Goal: Task Accomplishment & Management: Manage account settings

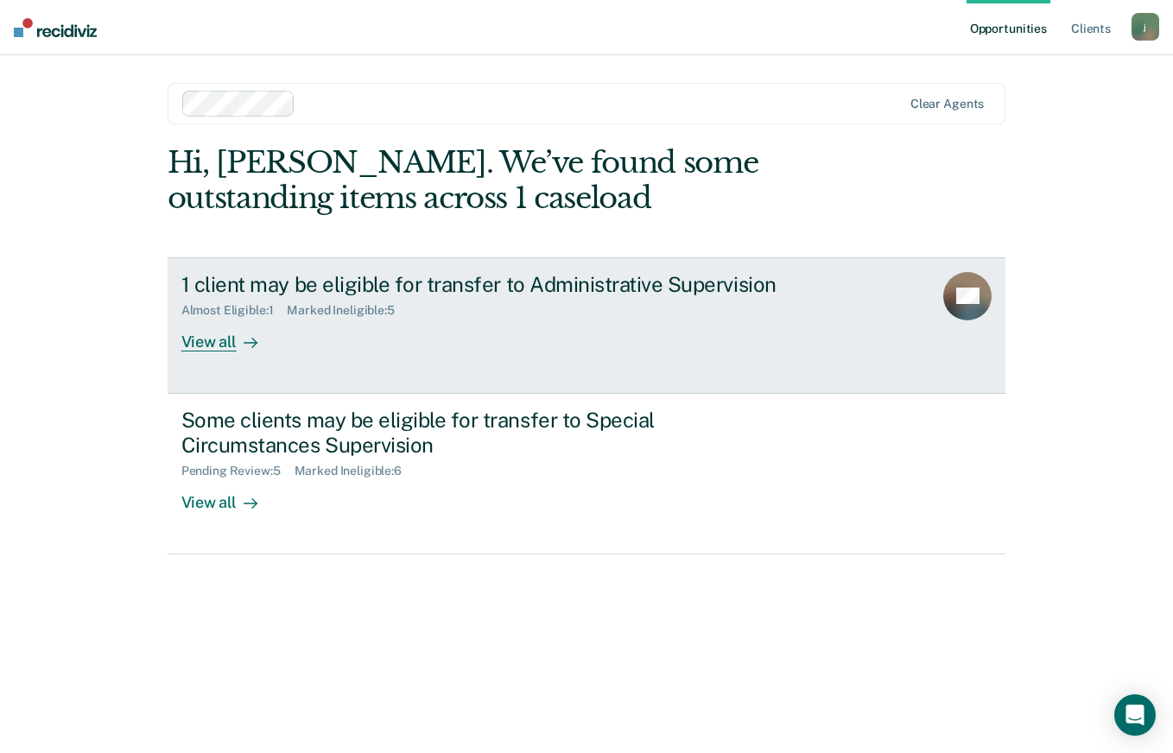
click at [468, 313] on div "Almost Eligible : 1 Marked Ineligible : 5" at bounding box center [484, 307] width 606 height 22
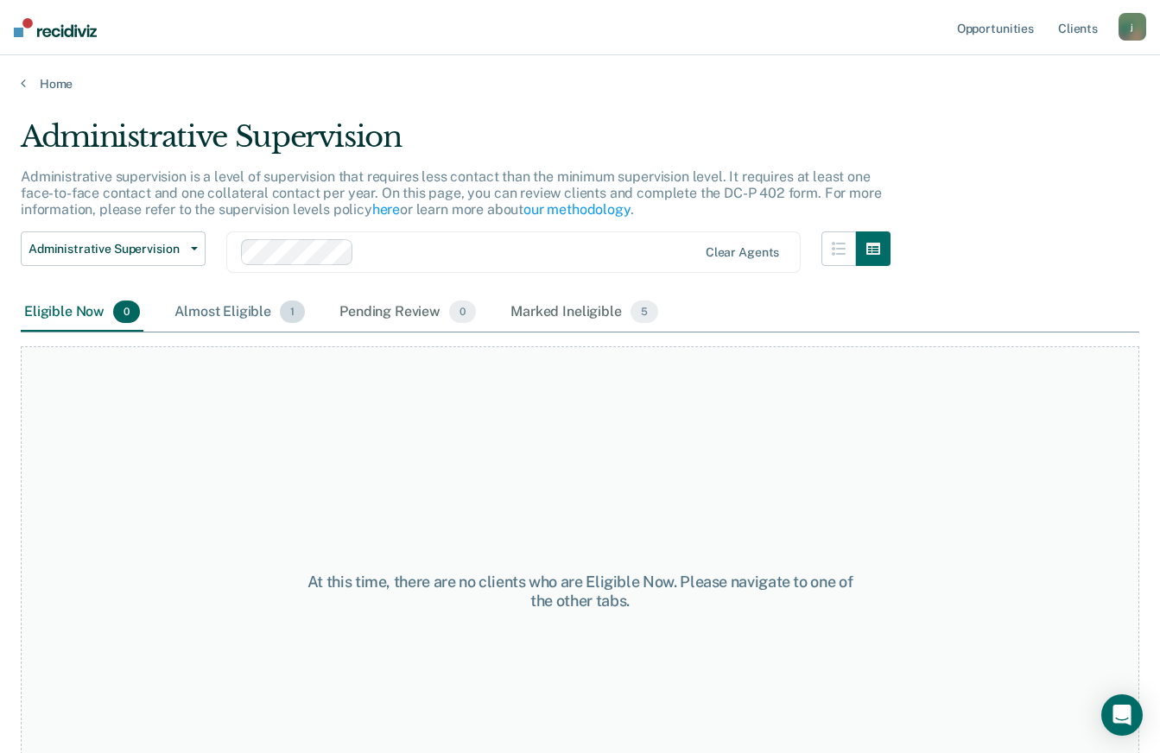
click at [265, 314] on div "Almost Eligible 1" at bounding box center [239, 313] width 137 height 38
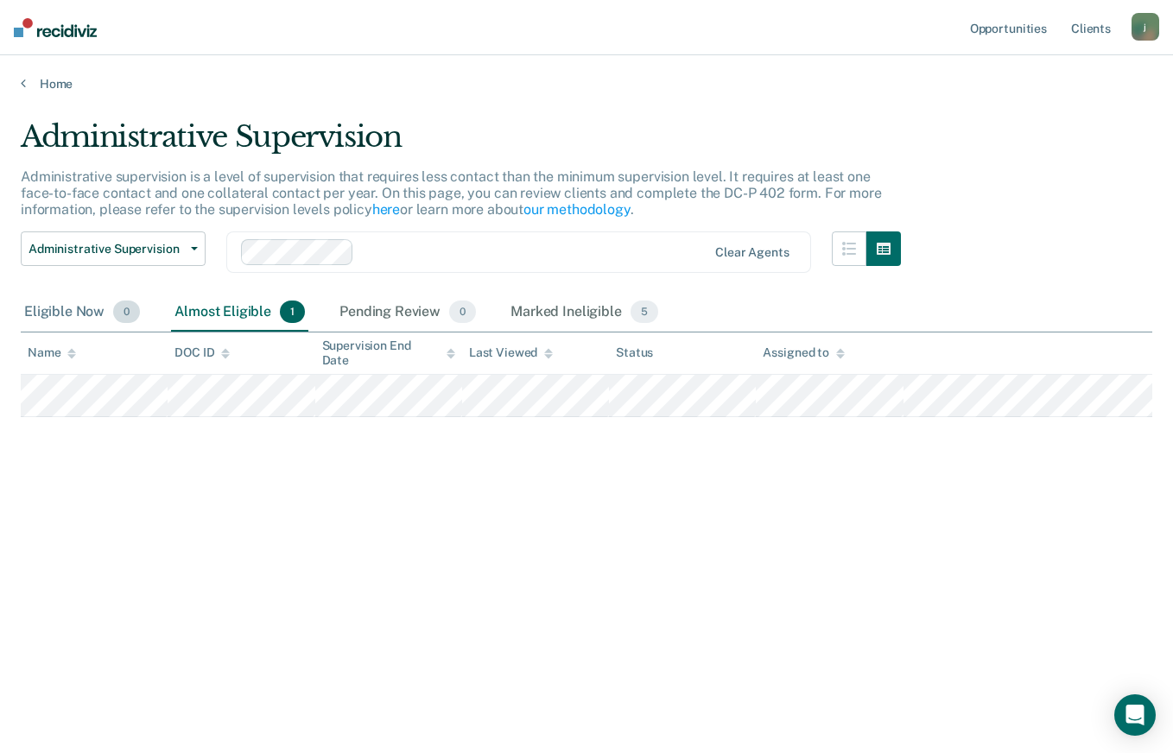
click at [64, 315] on div "Eligible Now 0" at bounding box center [82, 313] width 123 height 38
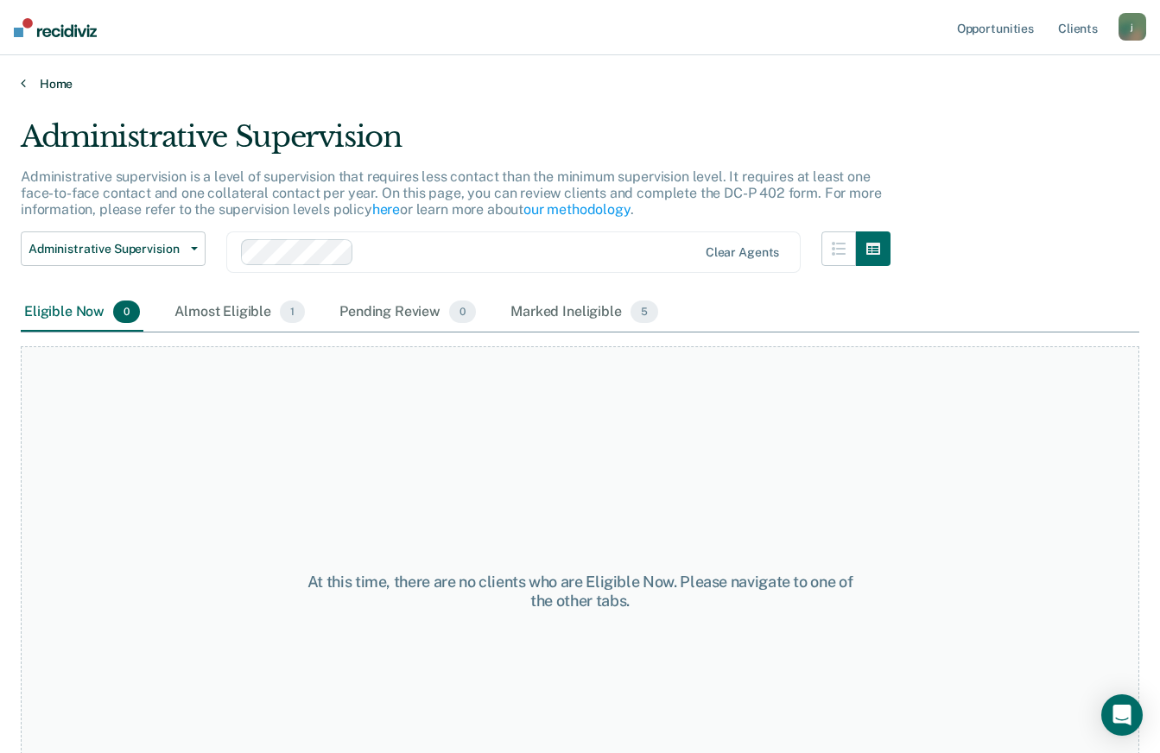
click at [59, 83] on link "Home" at bounding box center [580, 84] width 1118 height 16
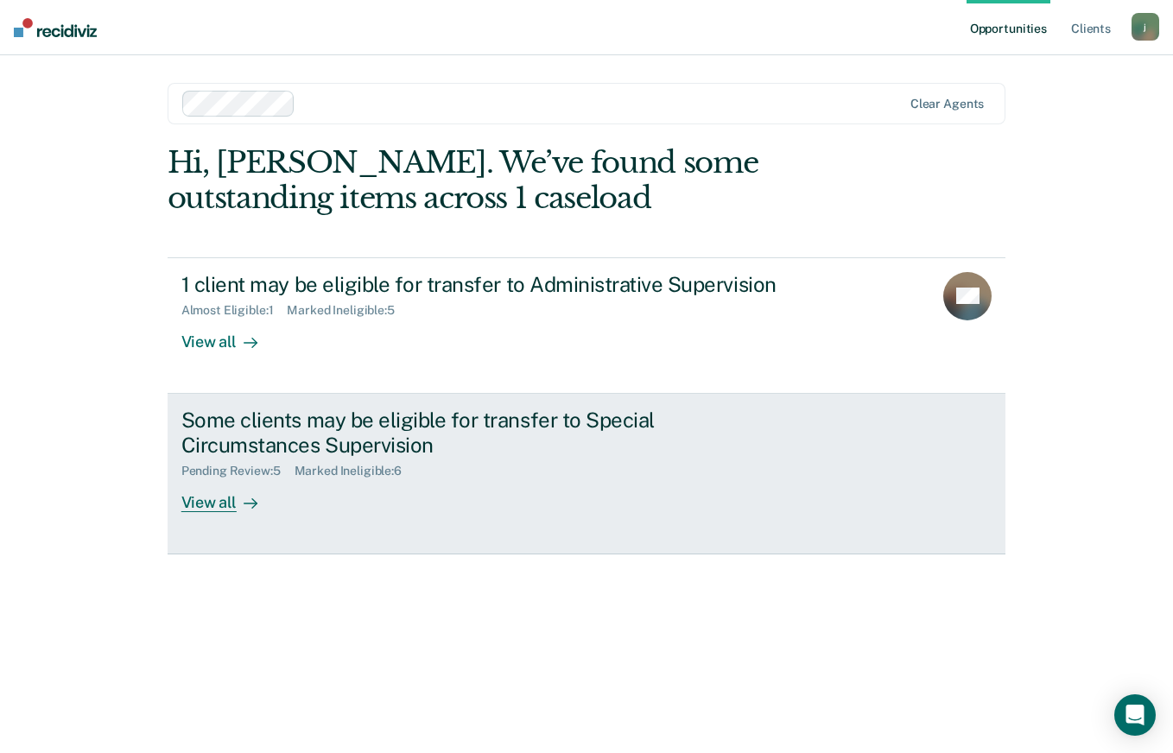
click at [387, 530] on link "Some clients may be eligible for transfer to Special Circumstances Supervision …" at bounding box center [587, 474] width 839 height 161
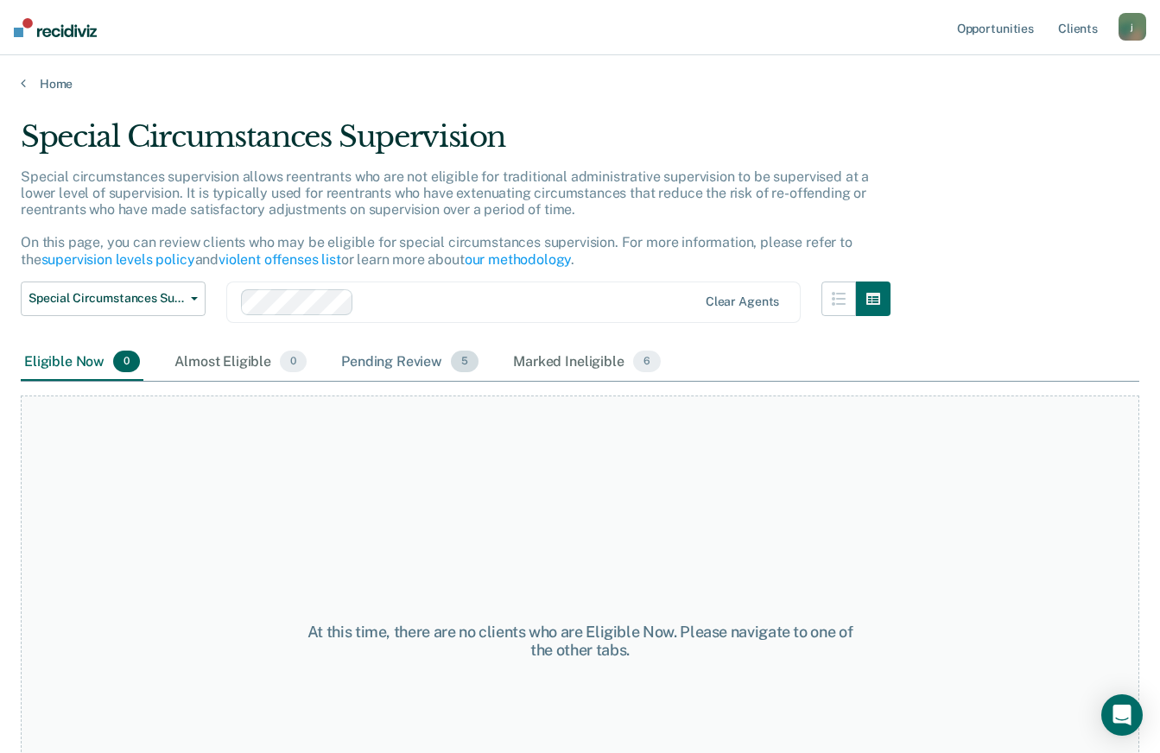
click at [377, 365] on div "Pending Review 5" at bounding box center [410, 363] width 144 height 38
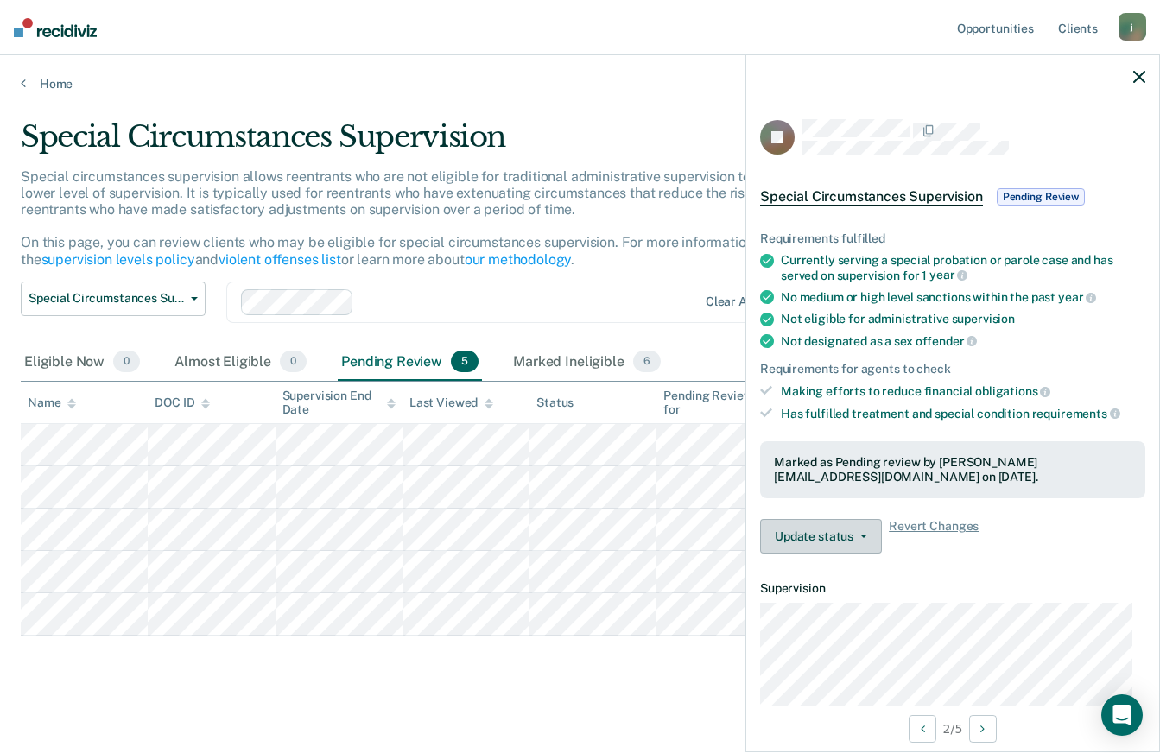
click at [852, 529] on button "Update status" at bounding box center [821, 536] width 122 height 35
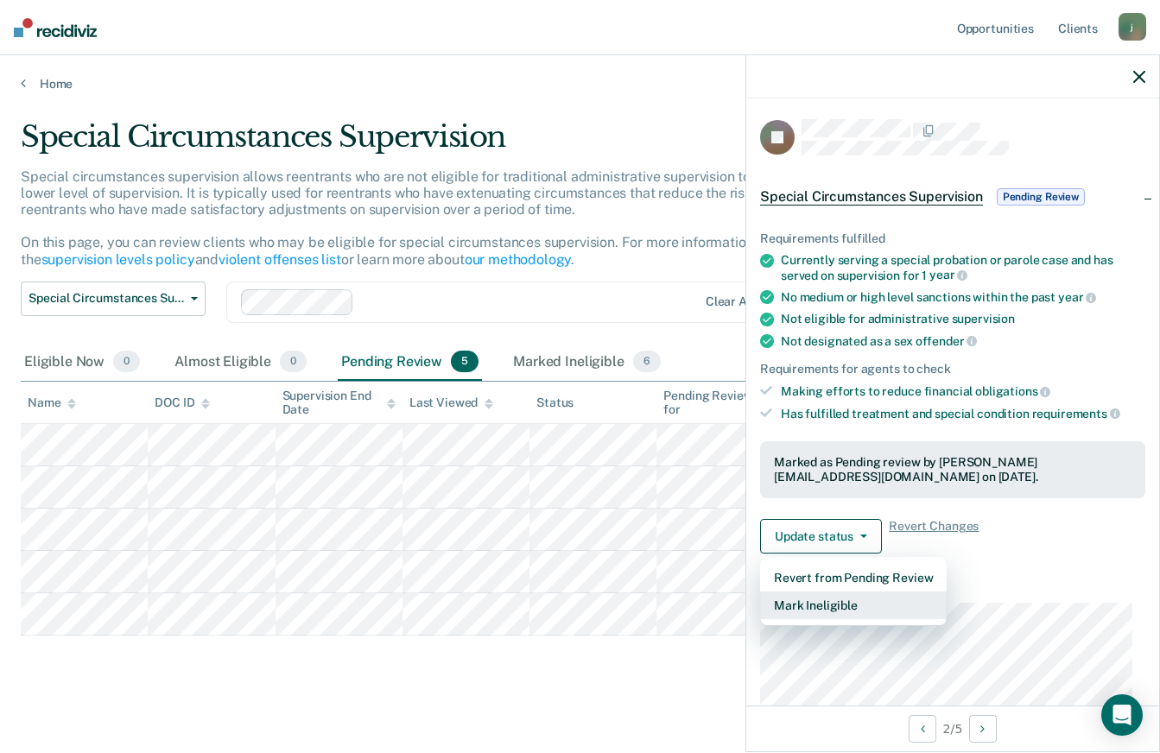
click at [845, 599] on button "Mark Ineligible" at bounding box center [853, 606] width 187 height 28
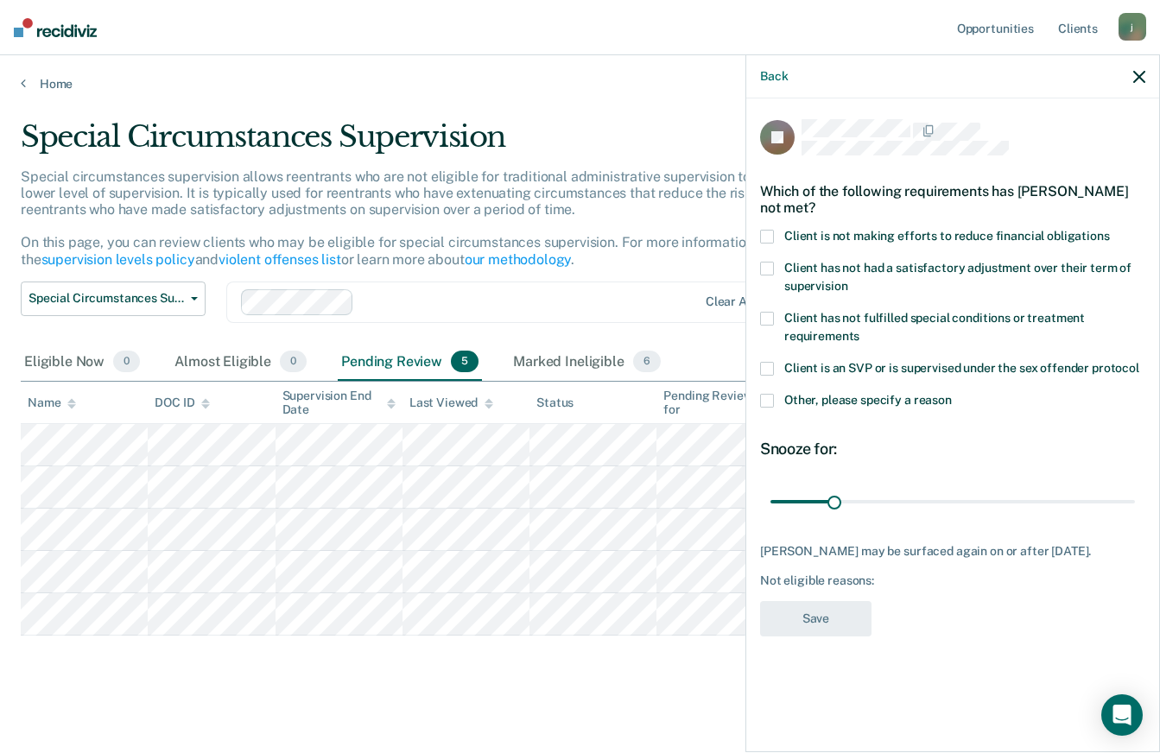
click at [774, 398] on label "Other, please specify a reason" at bounding box center [952, 403] width 385 height 18
click at [952, 394] on input "Other, please specify a reason" at bounding box center [952, 394] width 0 height 0
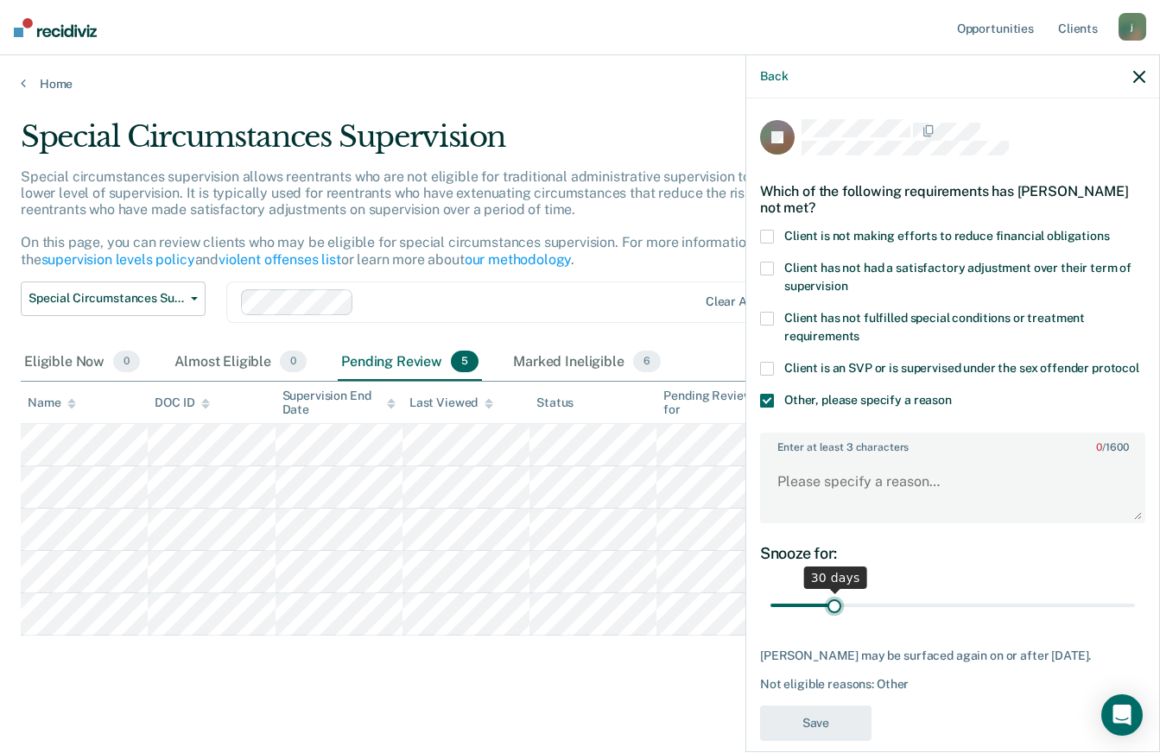
type input "180"
click at [1118, 621] on input "range" at bounding box center [952, 606] width 364 height 30
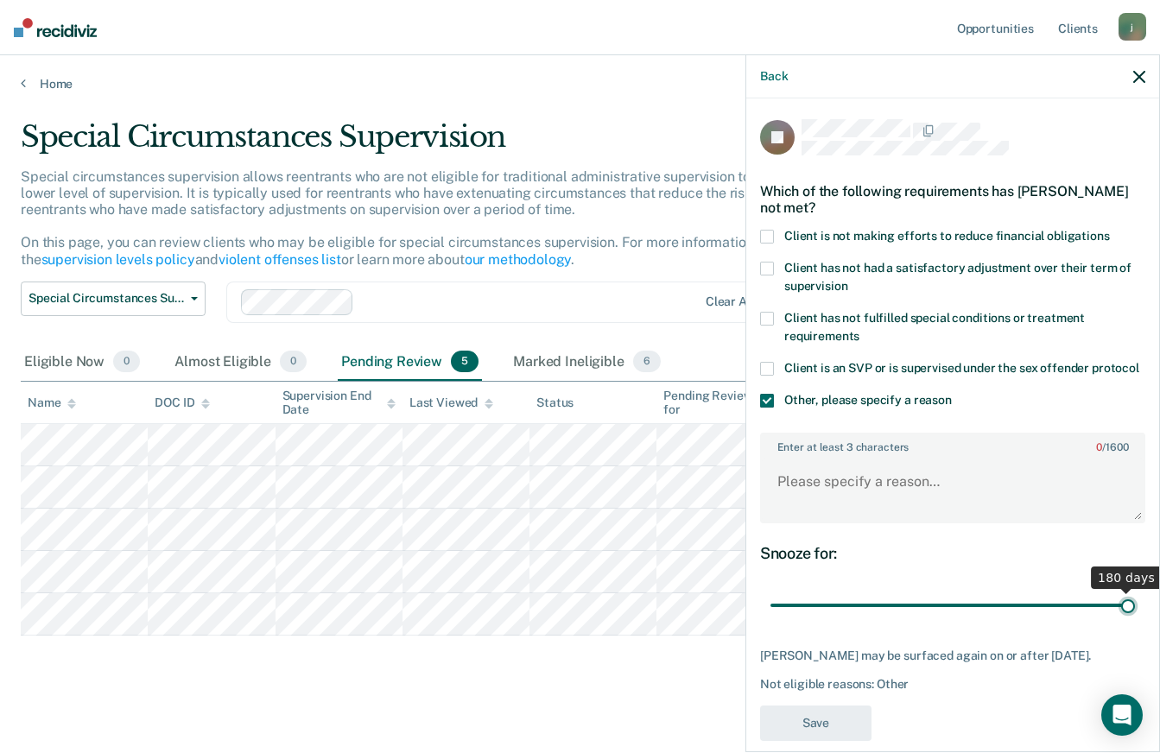
click at [1118, 621] on input "range" at bounding box center [952, 606] width 364 height 30
click at [828, 503] on textarea "Enter at least 3 characters 0 / 1600" at bounding box center [953, 490] width 382 height 64
type textarea "Supervision History"
click at [850, 733] on button "Save" at bounding box center [815, 723] width 111 height 35
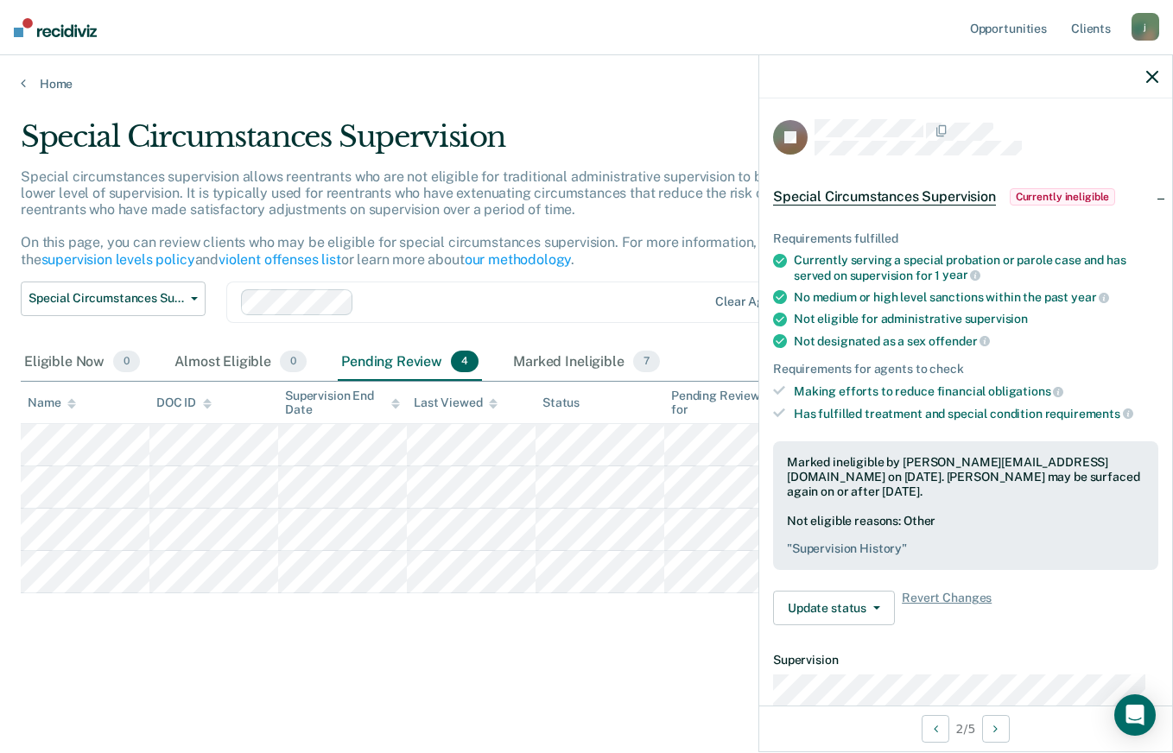
click at [1147, 78] on icon "button" at bounding box center [1152, 77] width 12 height 12
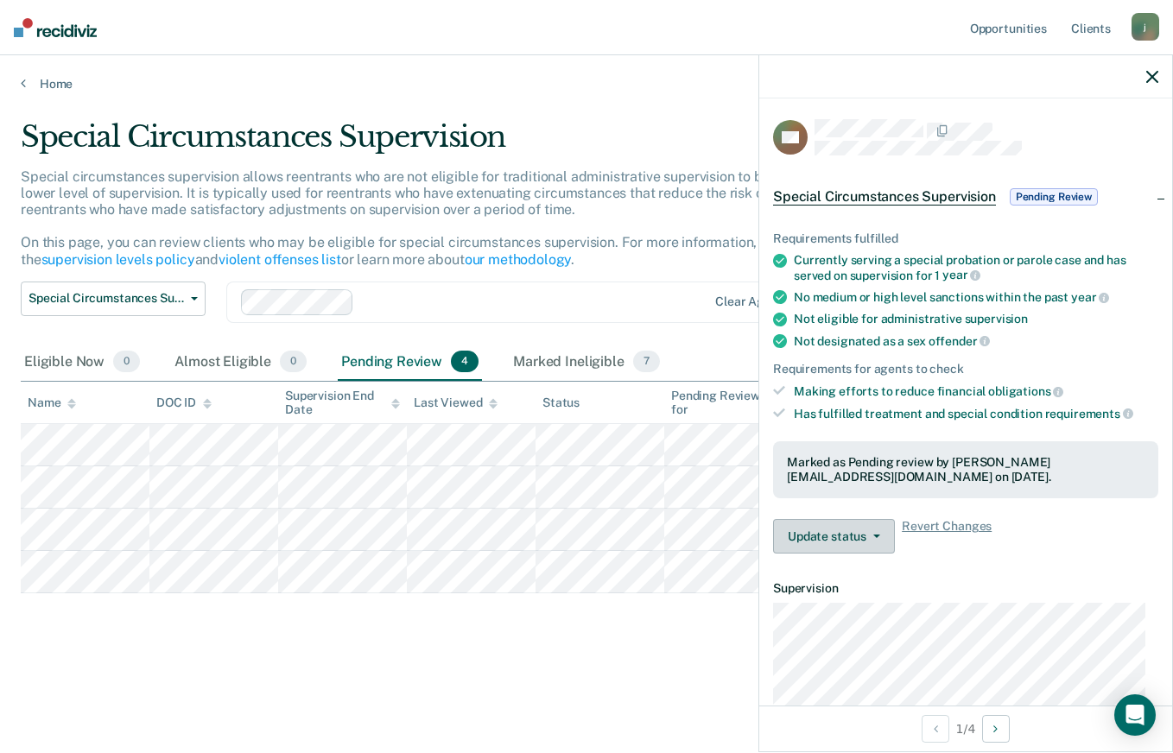
click at [831, 531] on button "Update status" at bounding box center [834, 536] width 122 height 35
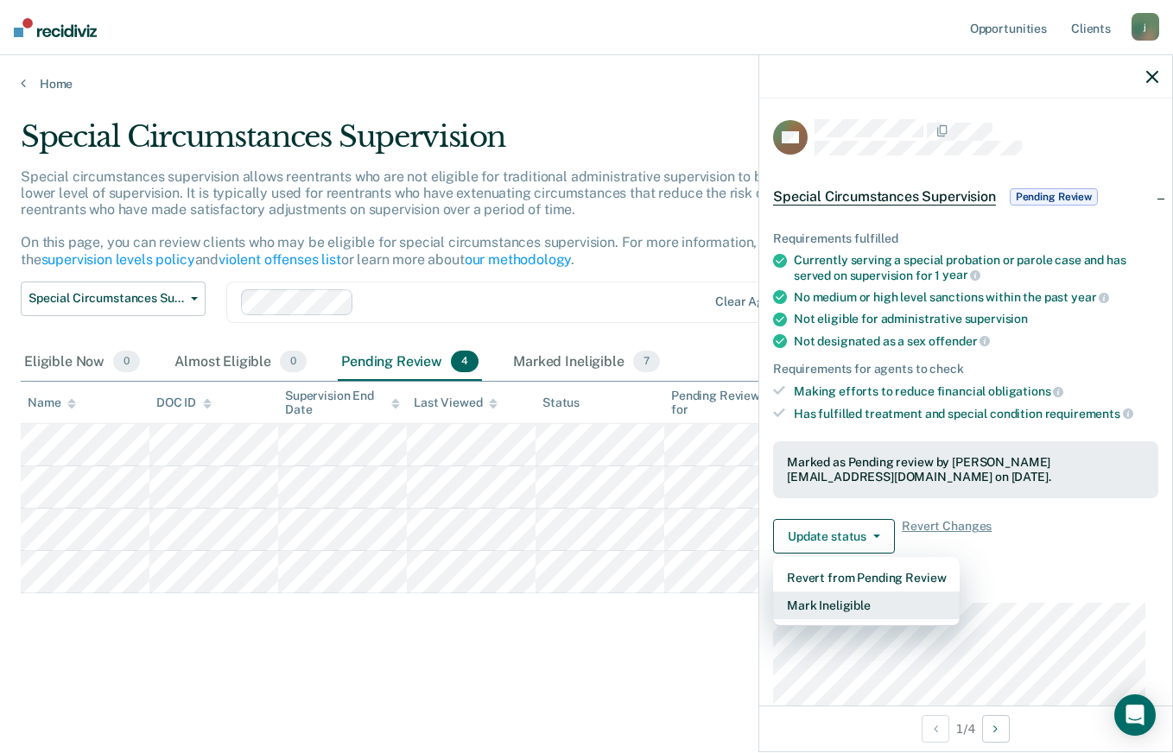
click at [844, 606] on button "Mark Ineligible" at bounding box center [866, 606] width 187 height 28
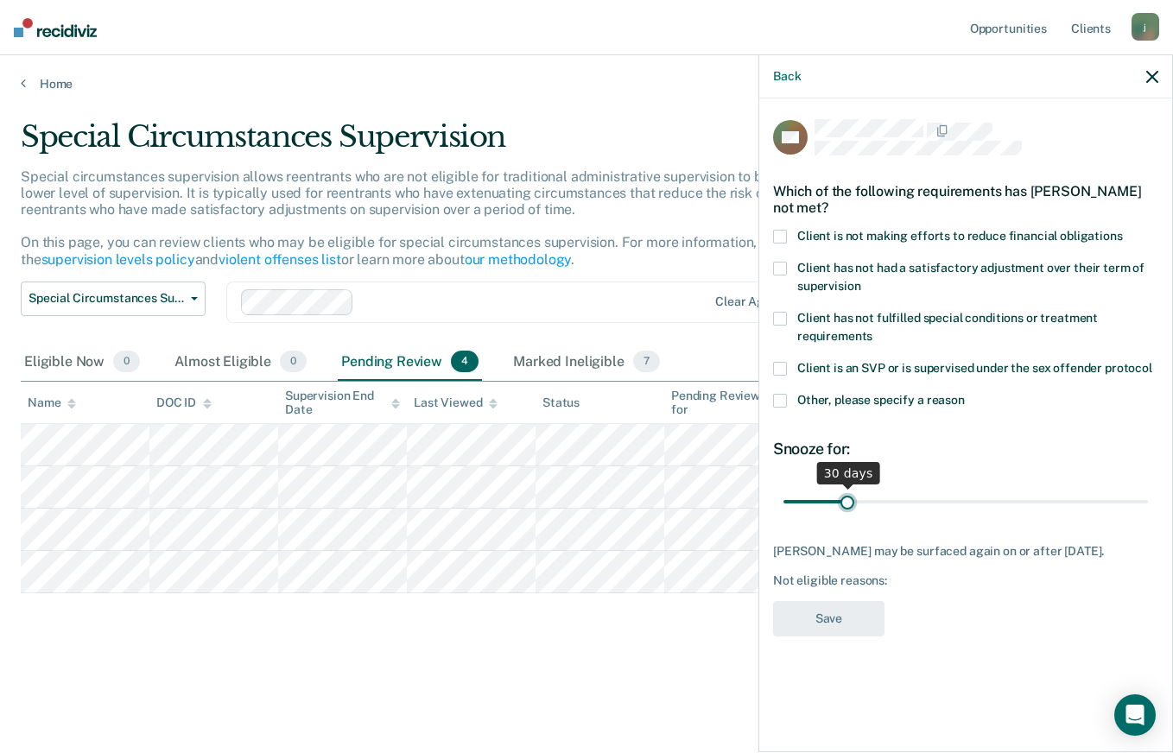
click at [850, 499] on input "range" at bounding box center [965, 501] width 364 height 30
drag, startPoint x: 917, startPoint y: 512, endPoint x: 984, endPoint y: 505, distance: 66.9
click at [984, 505] on input "range" at bounding box center [965, 501] width 364 height 30
drag, startPoint x: 984, startPoint y: 505, endPoint x: 1000, endPoint y: 506, distance: 16.4
click at [985, 505] on input "range" at bounding box center [965, 501] width 364 height 30
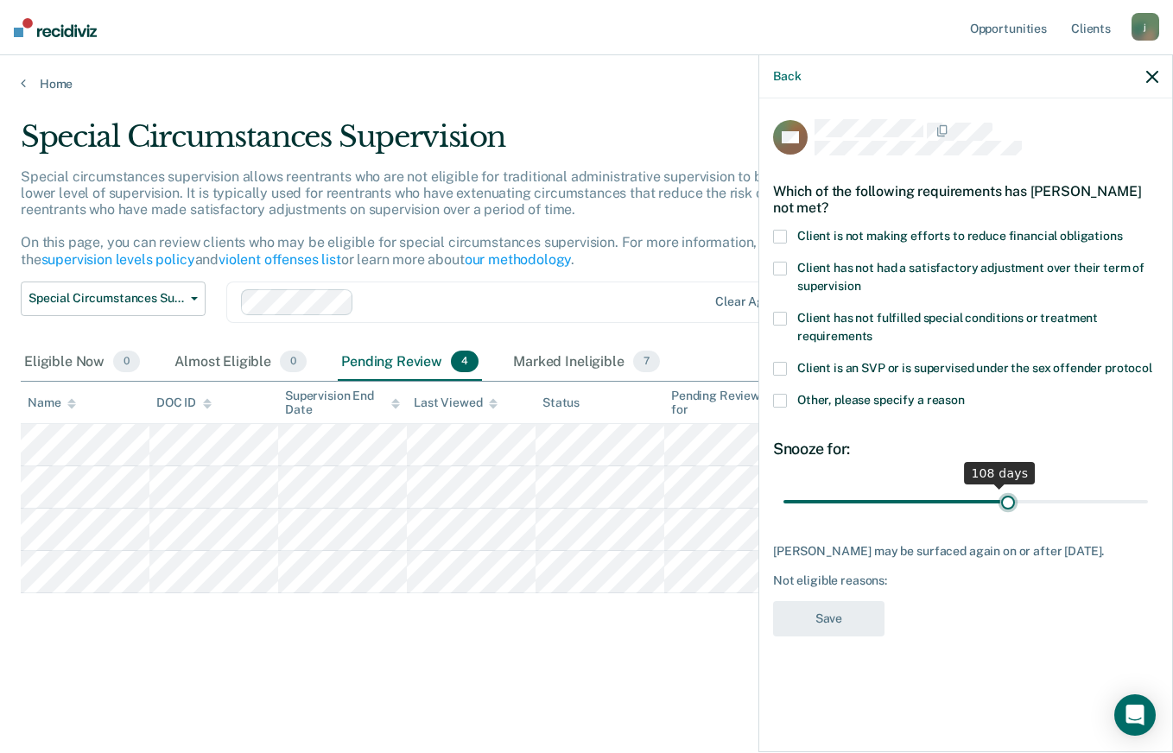
drag, startPoint x: 1000, startPoint y: 506, endPoint x: 1011, endPoint y: 506, distance: 11.2
click at [1008, 506] on input "range" at bounding box center [965, 501] width 364 height 30
click at [1009, 506] on input "range" at bounding box center [965, 501] width 364 height 30
click at [1004, 504] on input "range" at bounding box center [965, 501] width 364 height 30
drag, startPoint x: 998, startPoint y: 504, endPoint x: 986, endPoint y: 504, distance: 12.1
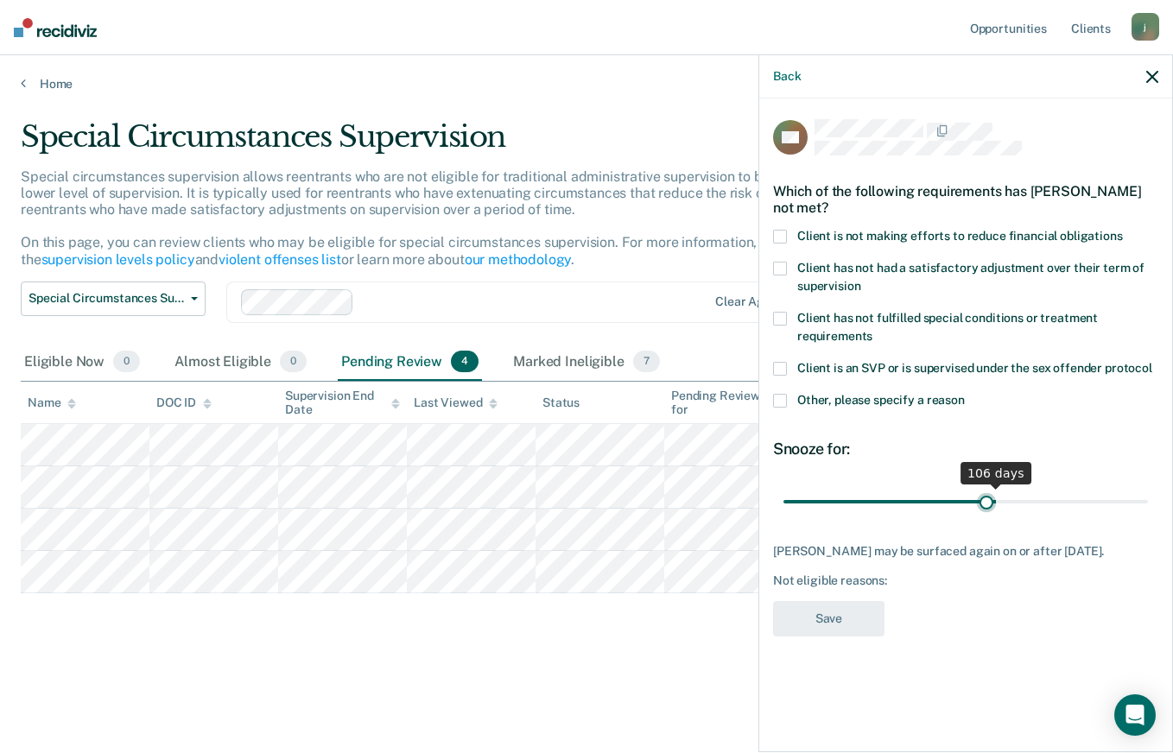
click at [986, 504] on input "range" at bounding box center [965, 501] width 364 height 30
click at [982, 504] on input "range" at bounding box center [965, 501] width 364 height 30
click at [981, 504] on input "range" at bounding box center [965, 501] width 364 height 30
click at [975, 504] on input "range" at bounding box center [965, 501] width 364 height 30
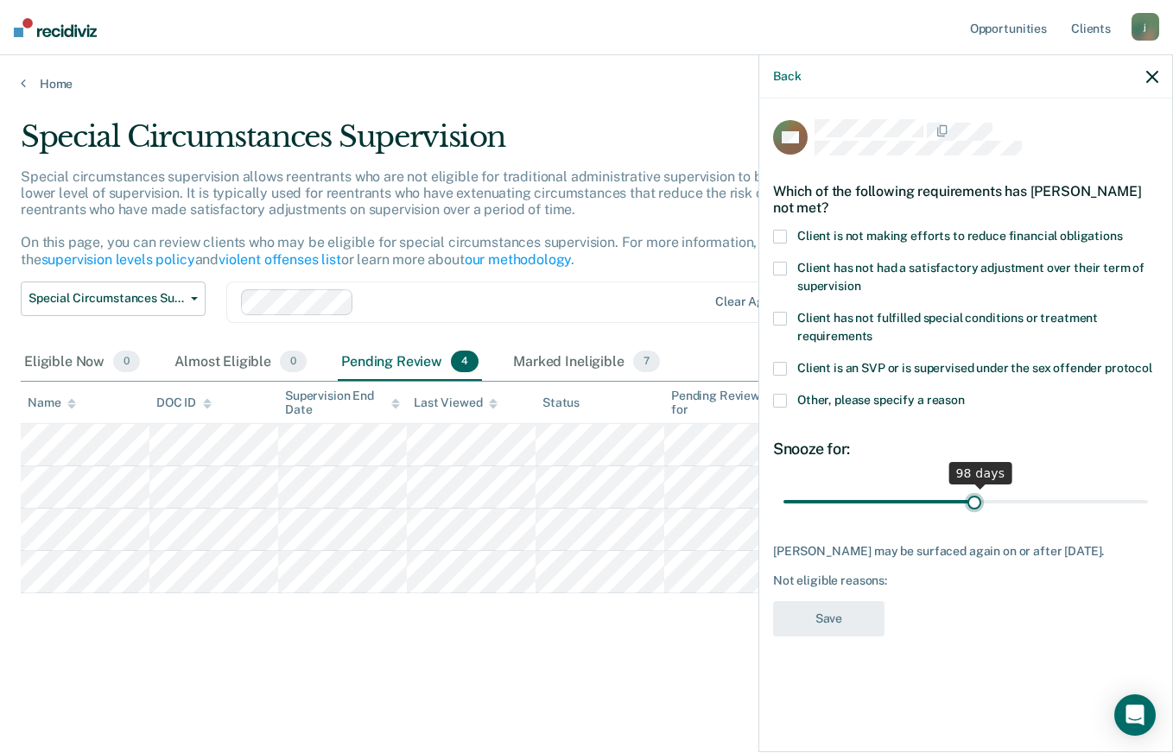
click at [974, 504] on input "range" at bounding box center [965, 501] width 364 height 30
click at [973, 504] on input "range" at bounding box center [965, 501] width 364 height 30
click at [972, 504] on input "range" at bounding box center [965, 501] width 364 height 30
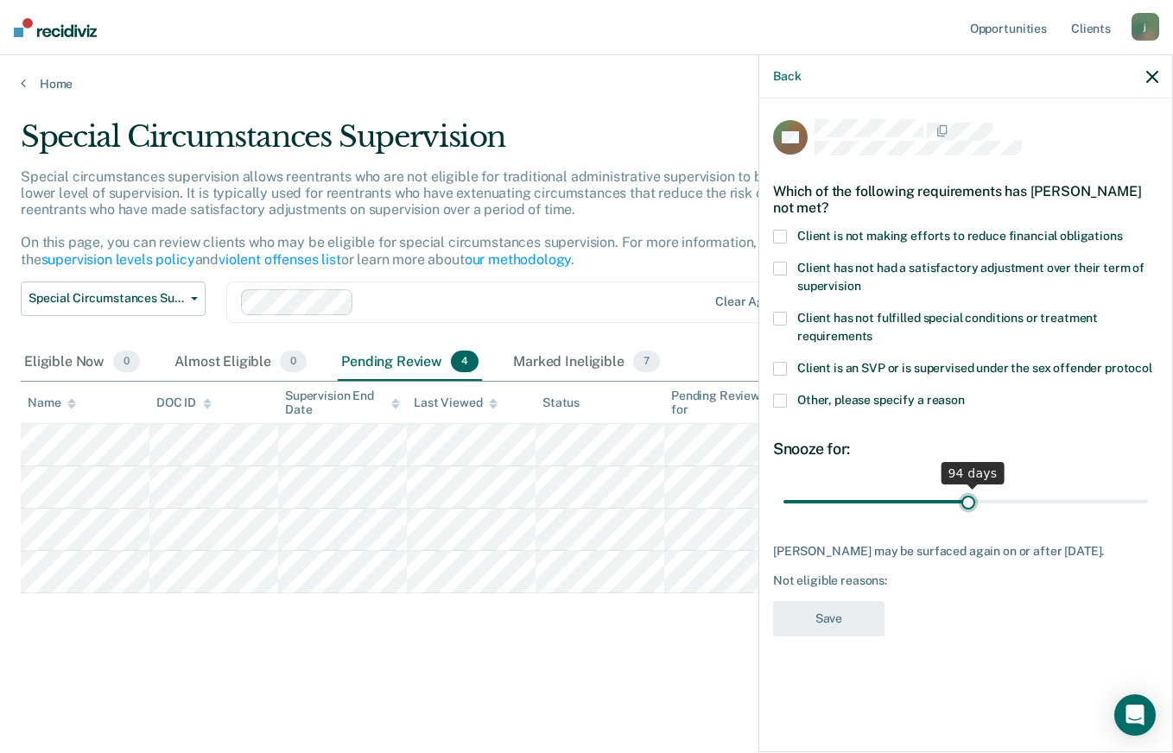
click at [969, 504] on input "range" at bounding box center [965, 501] width 364 height 30
click at [968, 504] on input "range" at bounding box center [965, 501] width 364 height 30
click at [967, 504] on input "range" at bounding box center [965, 501] width 364 height 30
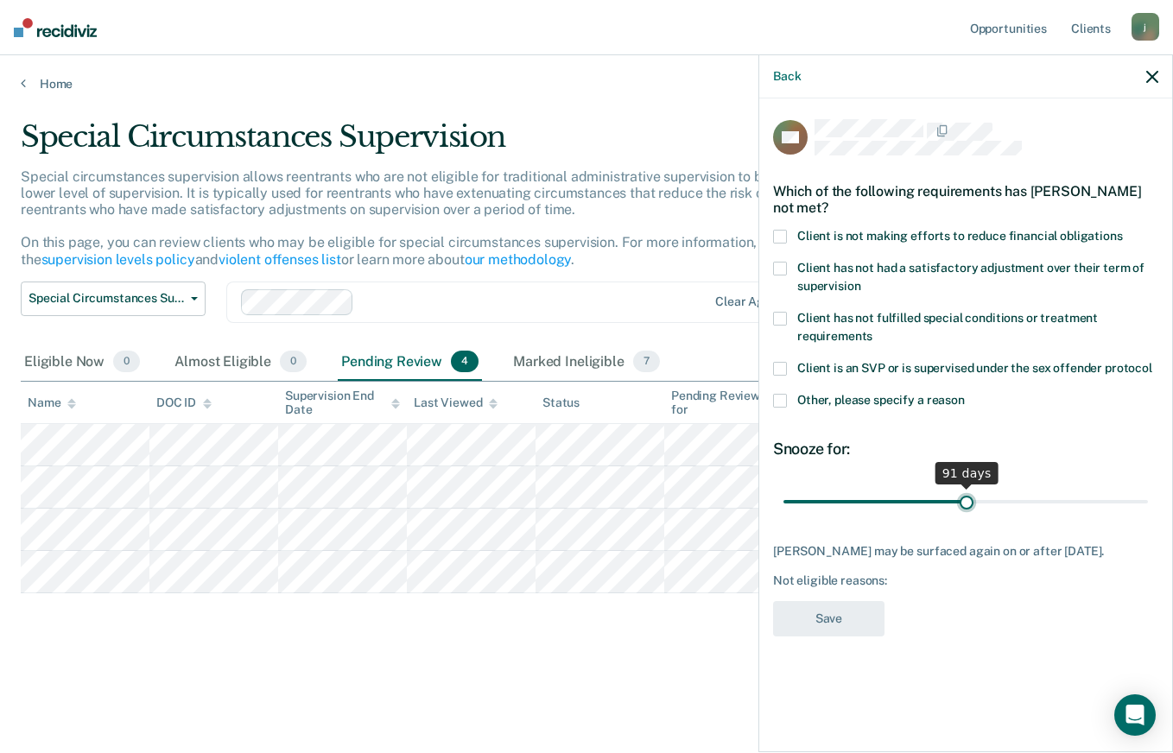
click at [966, 504] on input "range" at bounding box center [965, 501] width 364 height 30
type input "90"
click at [965, 504] on input "range" at bounding box center [965, 501] width 364 height 30
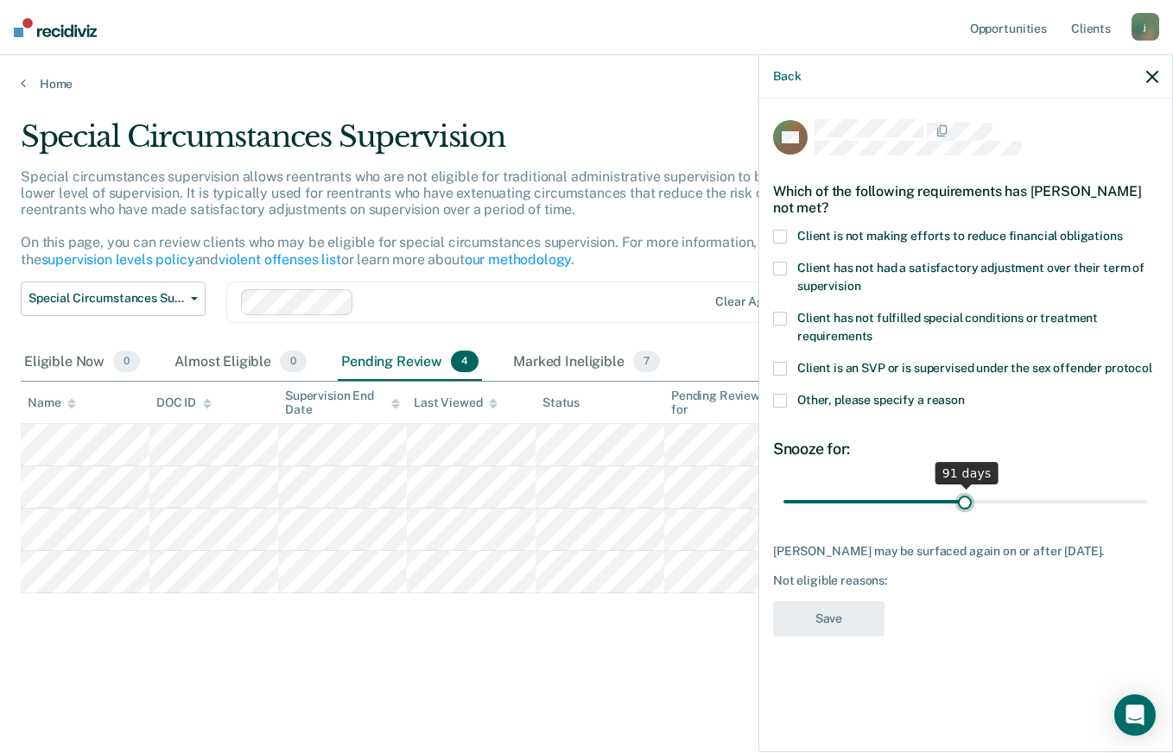
click at [964, 504] on input "range" at bounding box center [965, 501] width 364 height 30
click at [963, 504] on input "range" at bounding box center [965, 501] width 364 height 30
click at [846, 401] on span "Other, please specify a reason" at bounding box center [881, 400] width 168 height 14
click at [965, 394] on input "Other, please specify a reason" at bounding box center [965, 394] width 0 height 0
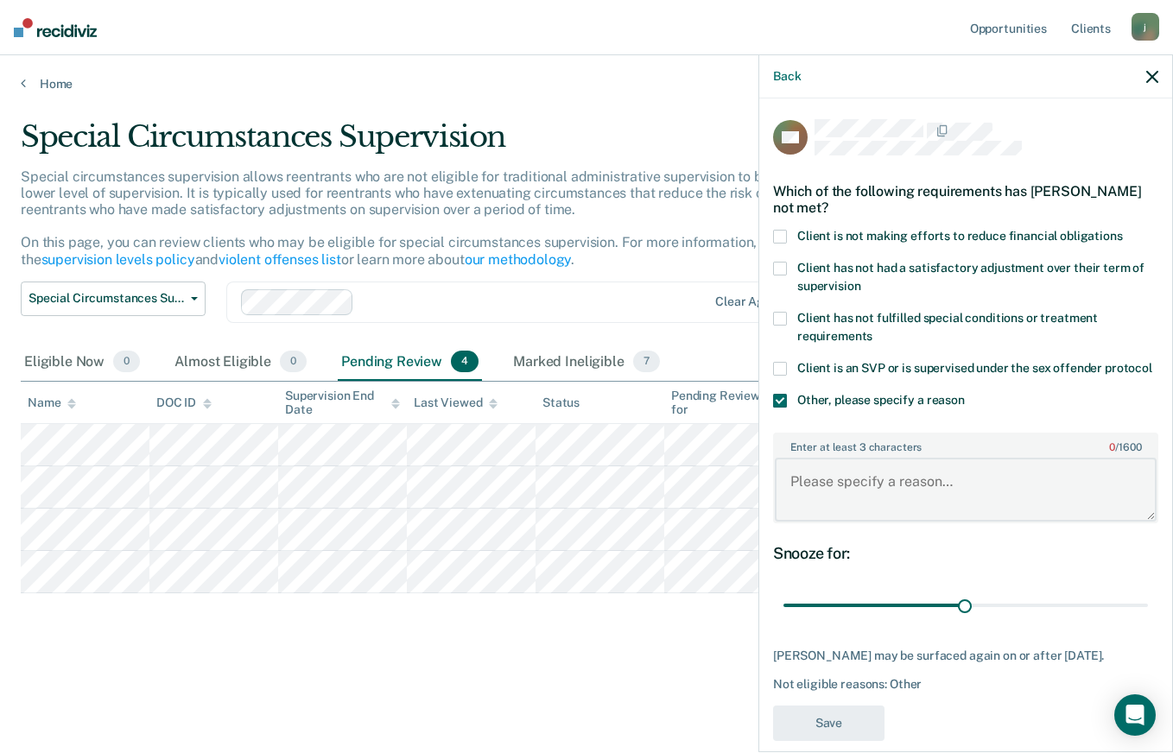
click at [842, 478] on textarea "Enter at least 3 characters 0 / 1600" at bounding box center [966, 490] width 382 height 64
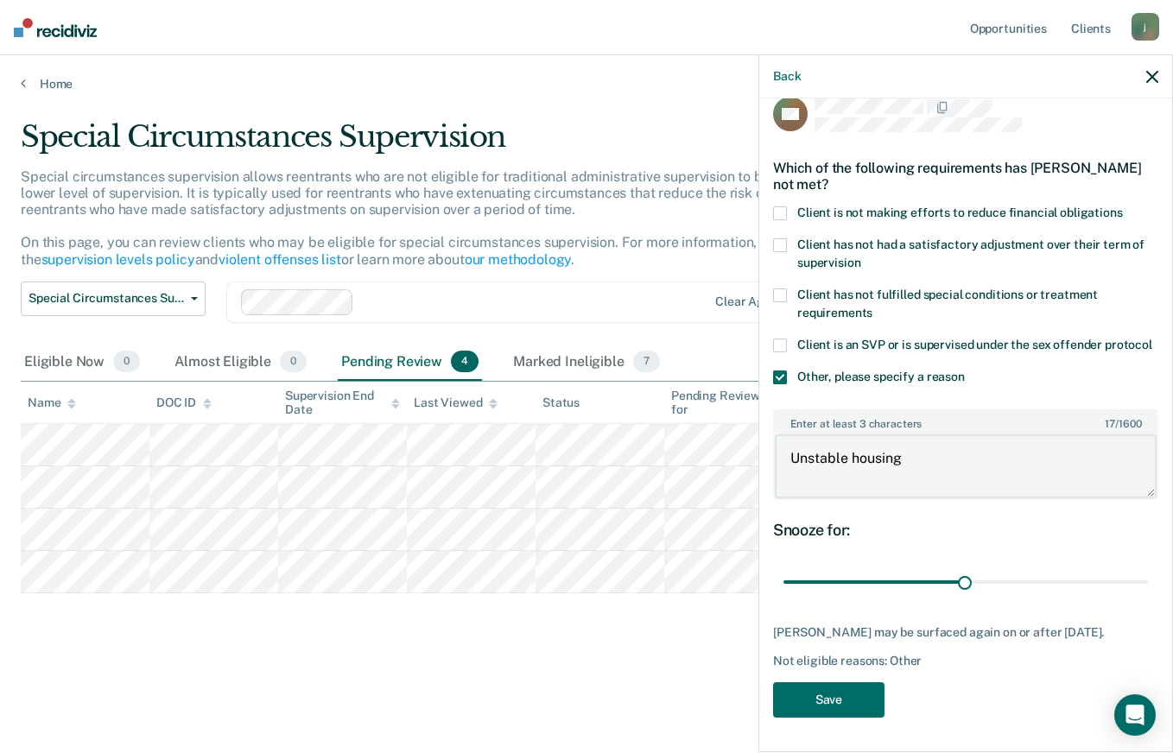
scroll to position [54, 0]
type textarea "Unstable housing"
click at [860, 690] on button "Save" at bounding box center [828, 699] width 111 height 35
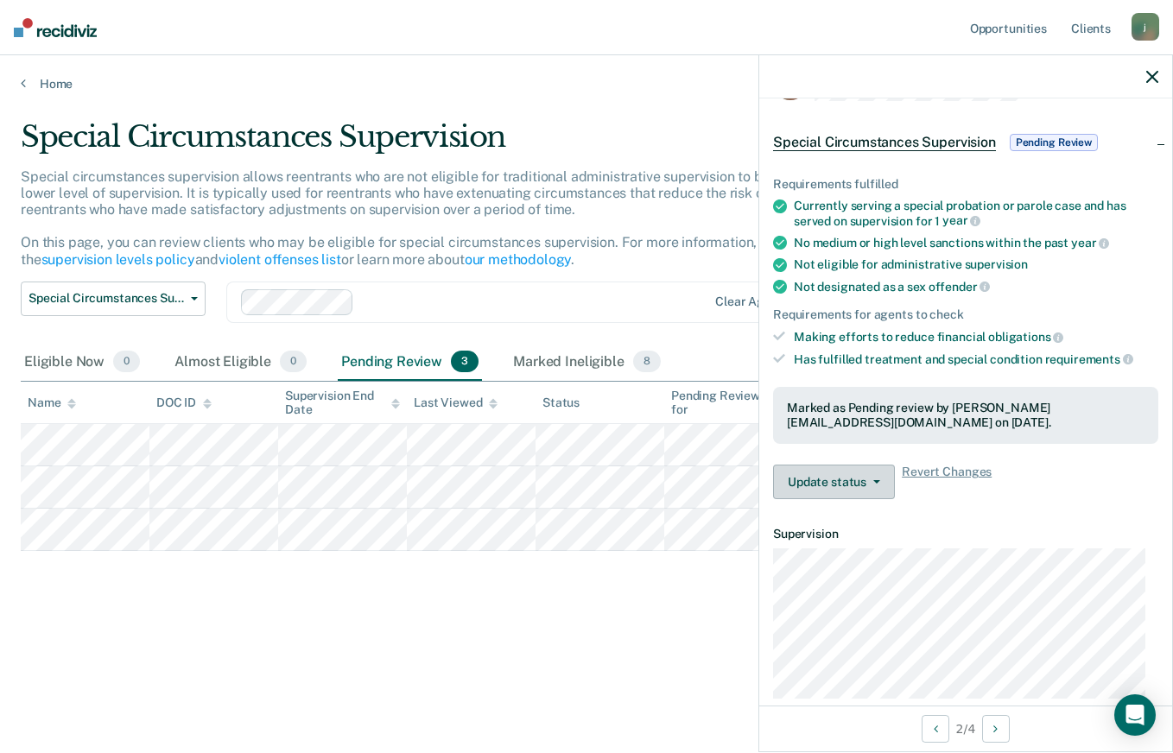
click at [835, 480] on button "Update status" at bounding box center [834, 482] width 122 height 35
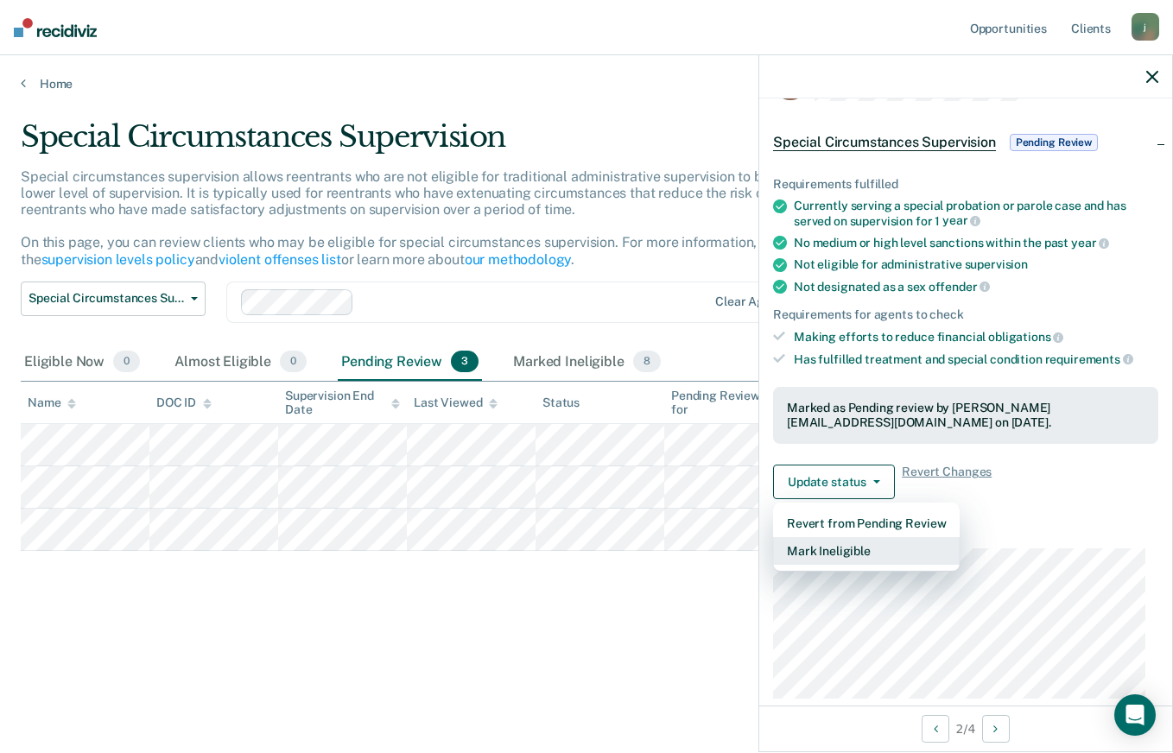
click at [854, 554] on button "Mark Ineligible" at bounding box center [866, 551] width 187 height 28
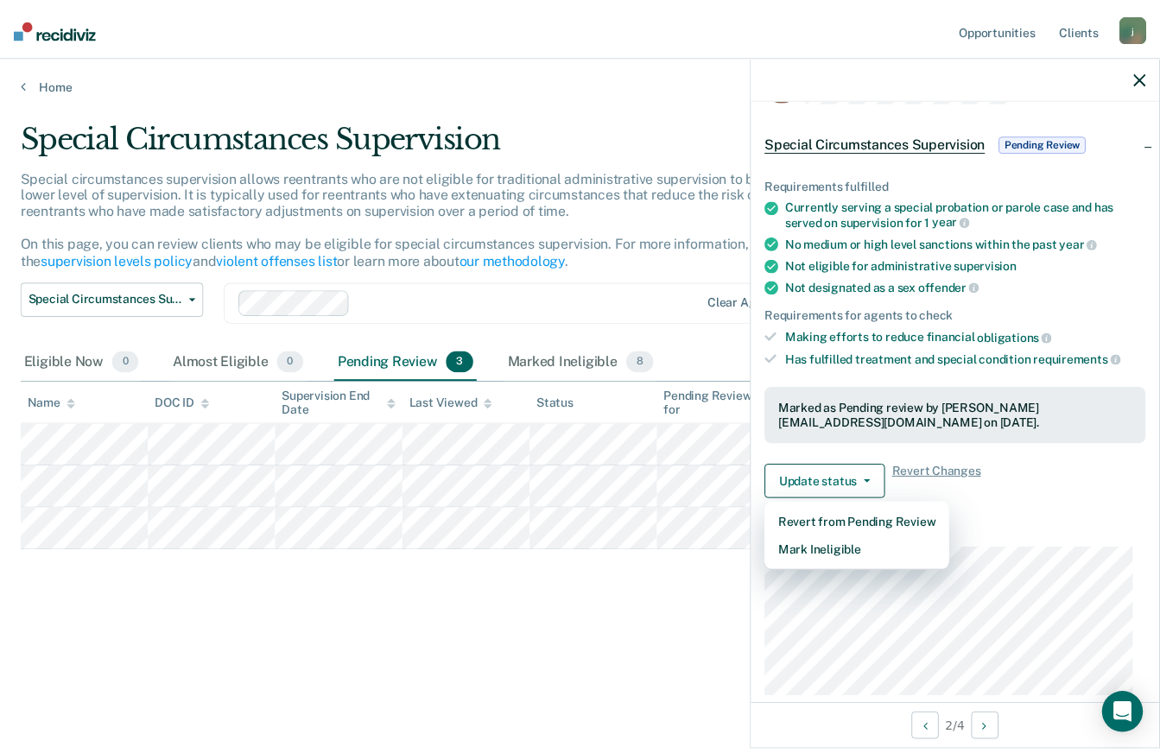
scroll to position [0, 0]
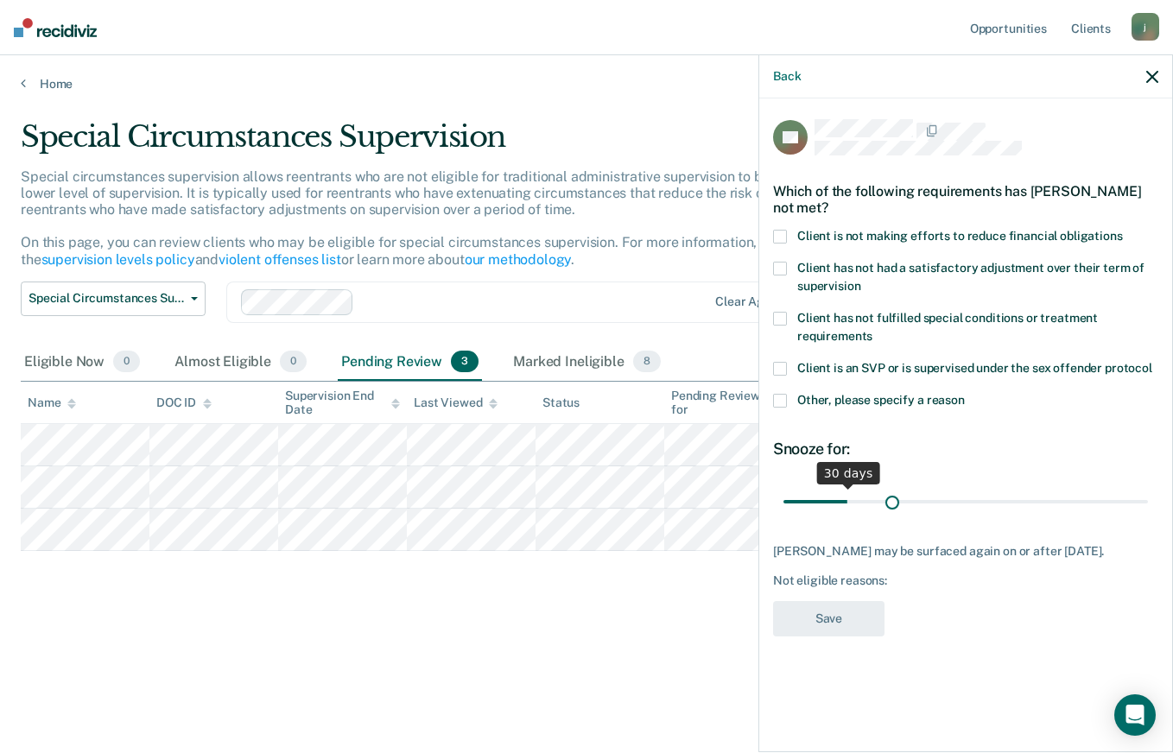
drag, startPoint x: 853, startPoint y: 500, endPoint x: 893, endPoint y: 500, distance: 39.7
click at [892, 500] on input "range" at bounding box center [965, 501] width 364 height 30
click at [893, 500] on input "range" at bounding box center [965, 501] width 364 height 30
drag, startPoint x: 893, startPoint y: 500, endPoint x: 909, endPoint y: 499, distance: 16.4
click at [909, 499] on input "range" at bounding box center [965, 501] width 364 height 30
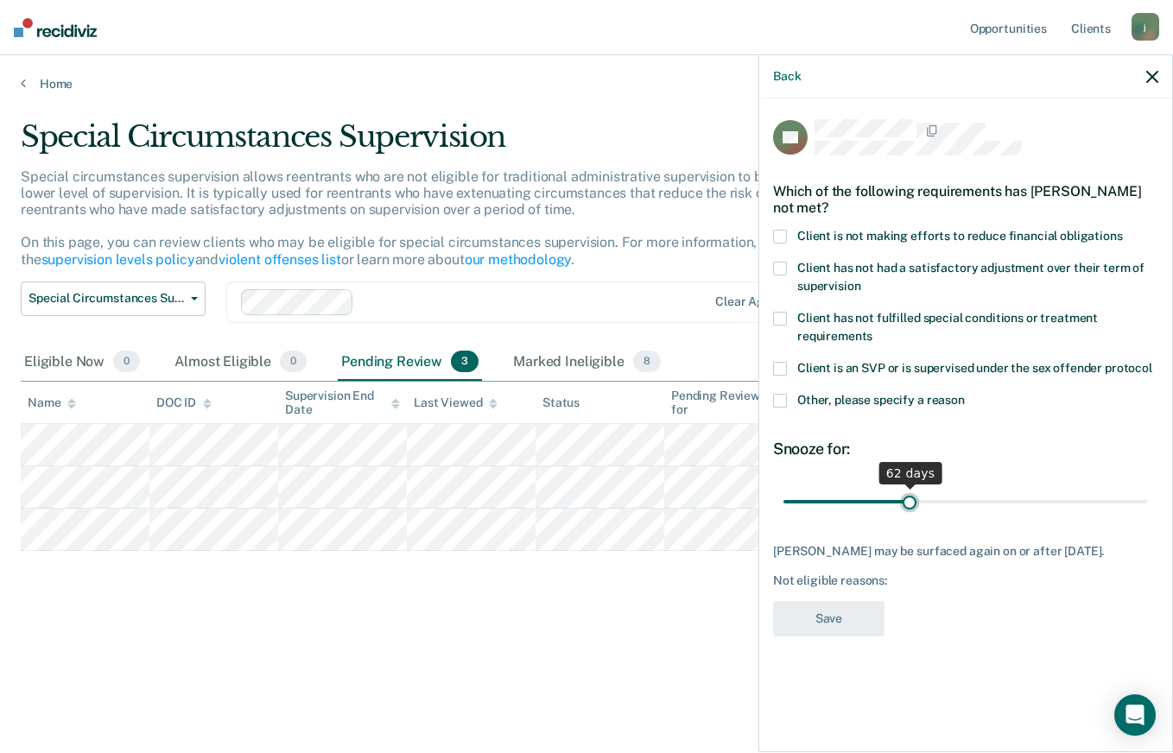
click at [909, 499] on input "range" at bounding box center [965, 501] width 364 height 30
click at [910, 499] on input "range" at bounding box center [965, 501] width 364 height 30
click at [911, 499] on input "range" at bounding box center [965, 501] width 364 height 30
click at [912, 499] on input "range" at bounding box center [965, 501] width 364 height 30
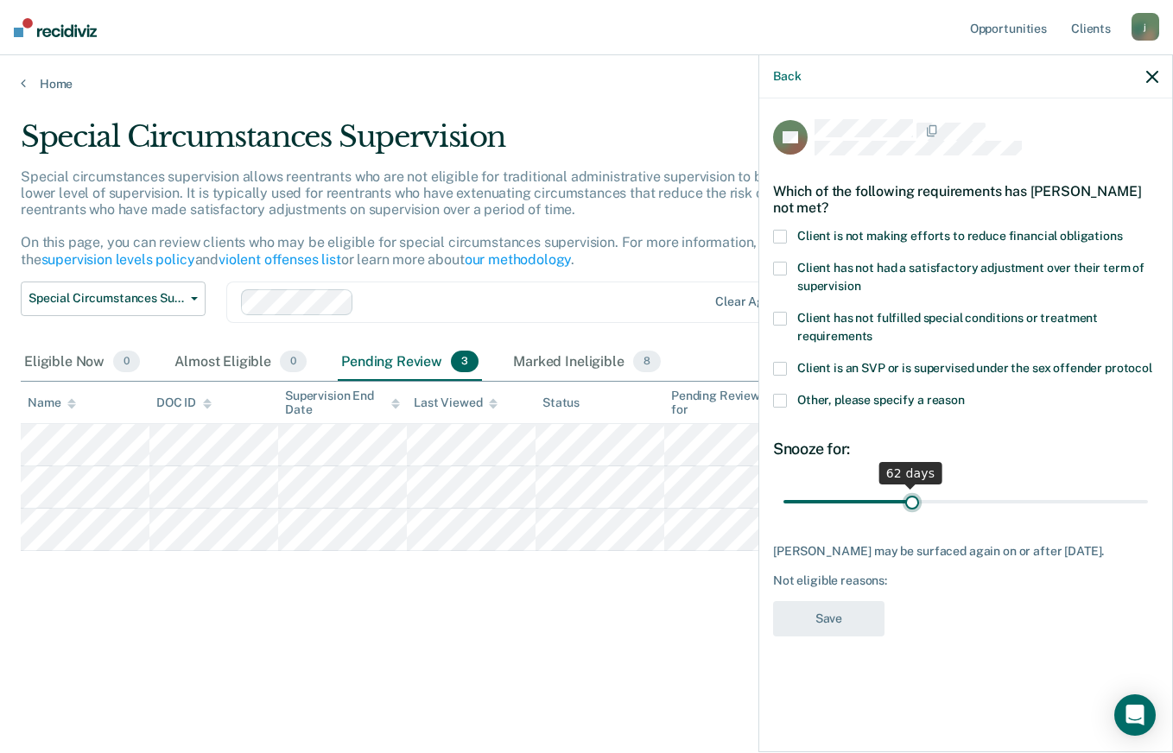
click at [912, 499] on input "range" at bounding box center [965, 501] width 364 height 30
click at [913, 499] on input "range" at bounding box center [965, 501] width 364 height 30
drag, startPoint x: 916, startPoint y: 499, endPoint x: 899, endPoint y: 498, distance: 17.3
click at [899, 498] on input "range" at bounding box center [965, 501] width 364 height 30
click at [900, 498] on input "range" at bounding box center [965, 501] width 364 height 30
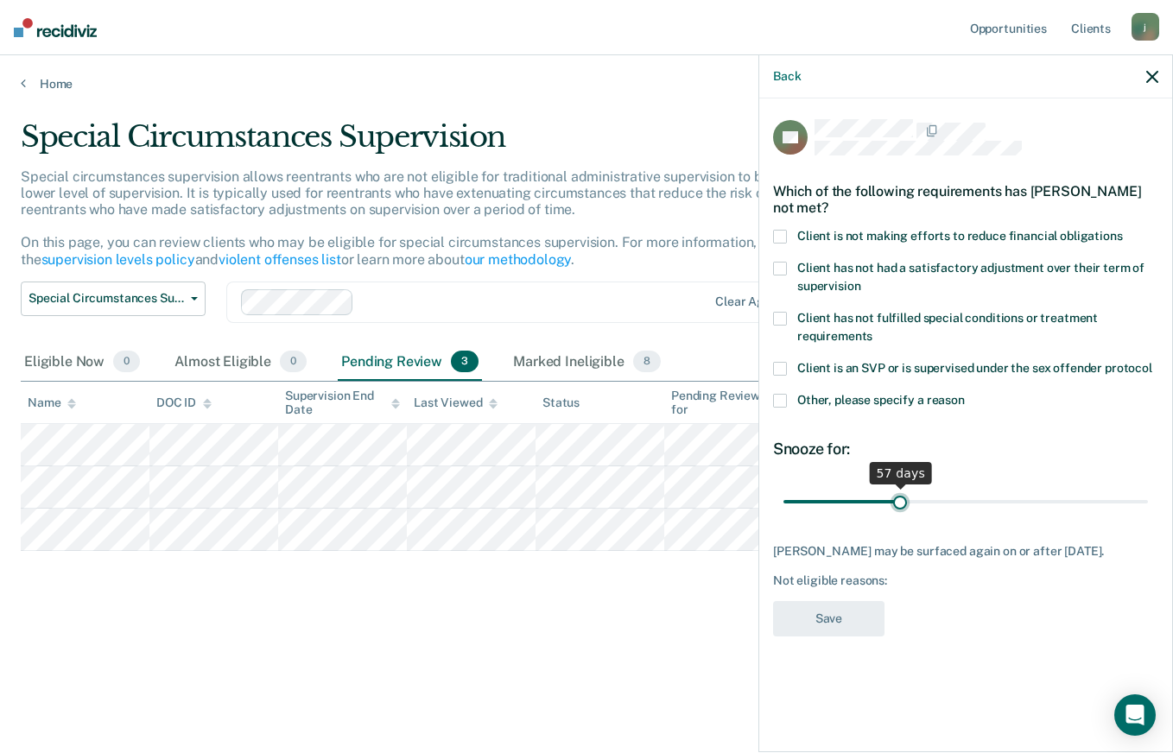
click at [901, 498] on input "range" at bounding box center [965, 501] width 364 height 30
click at [907, 498] on input "range" at bounding box center [965, 501] width 364 height 30
type input "60"
click at [906, 498] on input "range" at bounding box center [965, 501] width 364 height 30
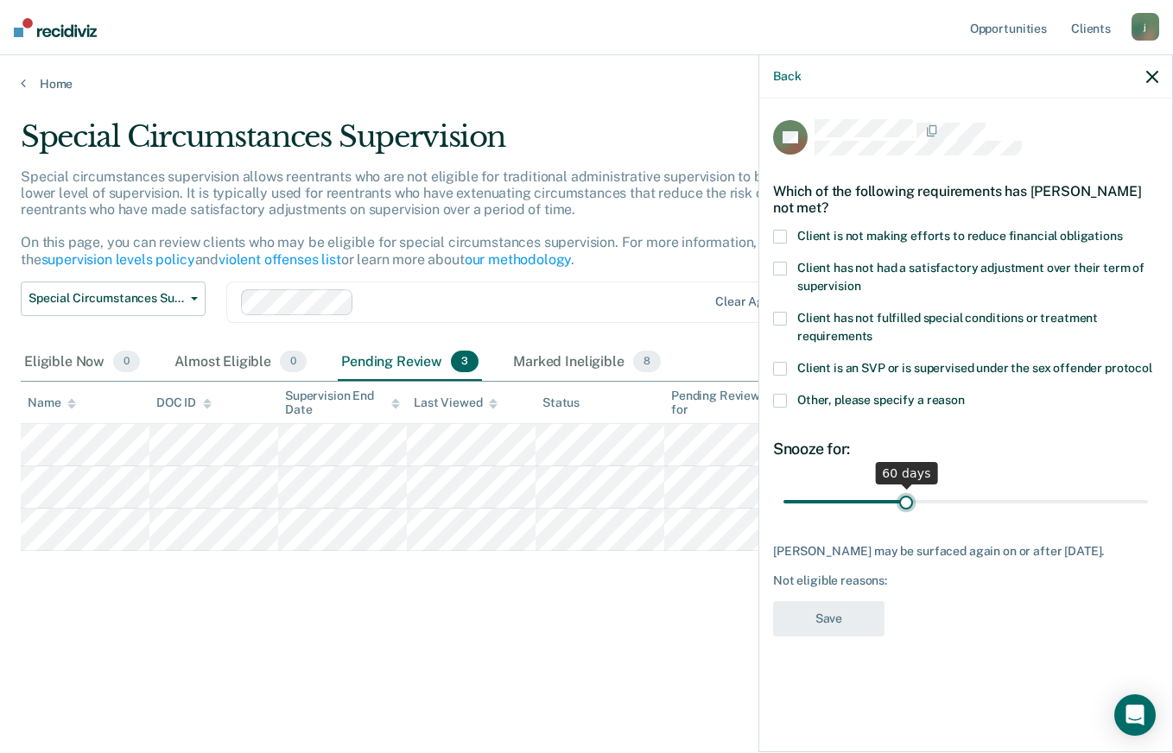
click at [905, 498] on input "range" at bounding box center [965, 501] width 364 height 30
click at [790, 76] on button "Back" at bounding box center [787, 76] width 28 height 15
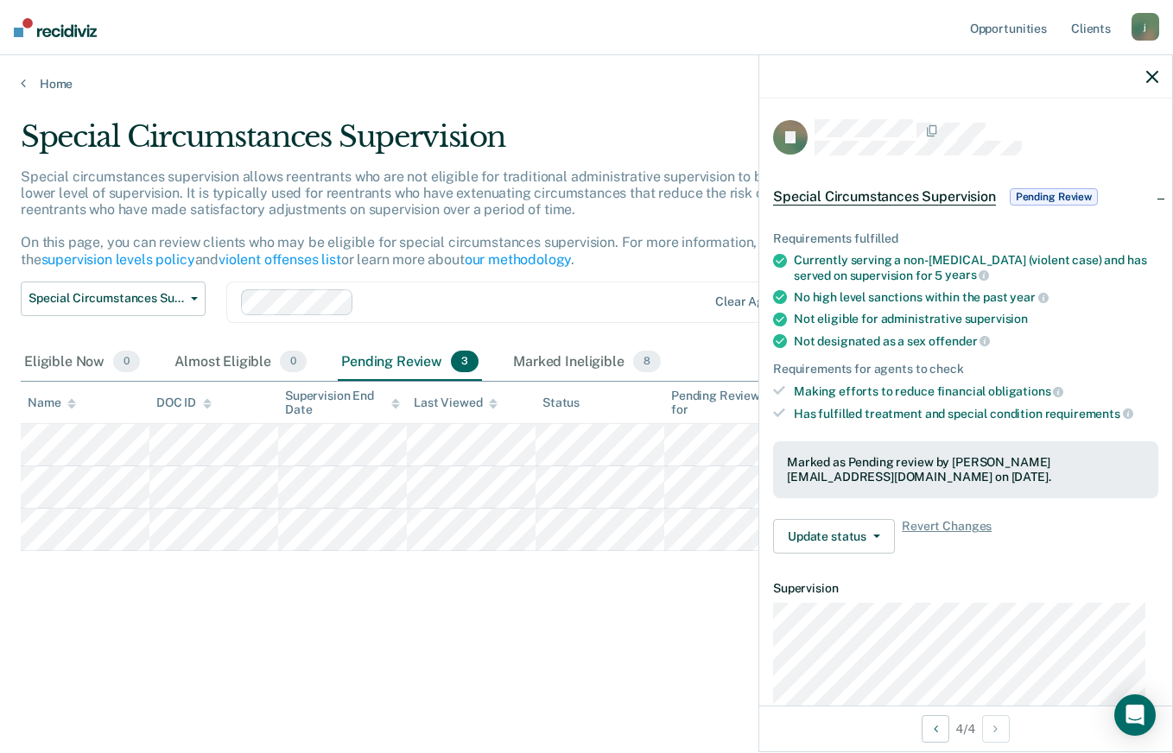
click at [1160, 72] on div at bounding box center [965, 76] width 413 height 43
click at [1150, 79] on icon "button" at bounding box center [1152, 77] width 12 height 12
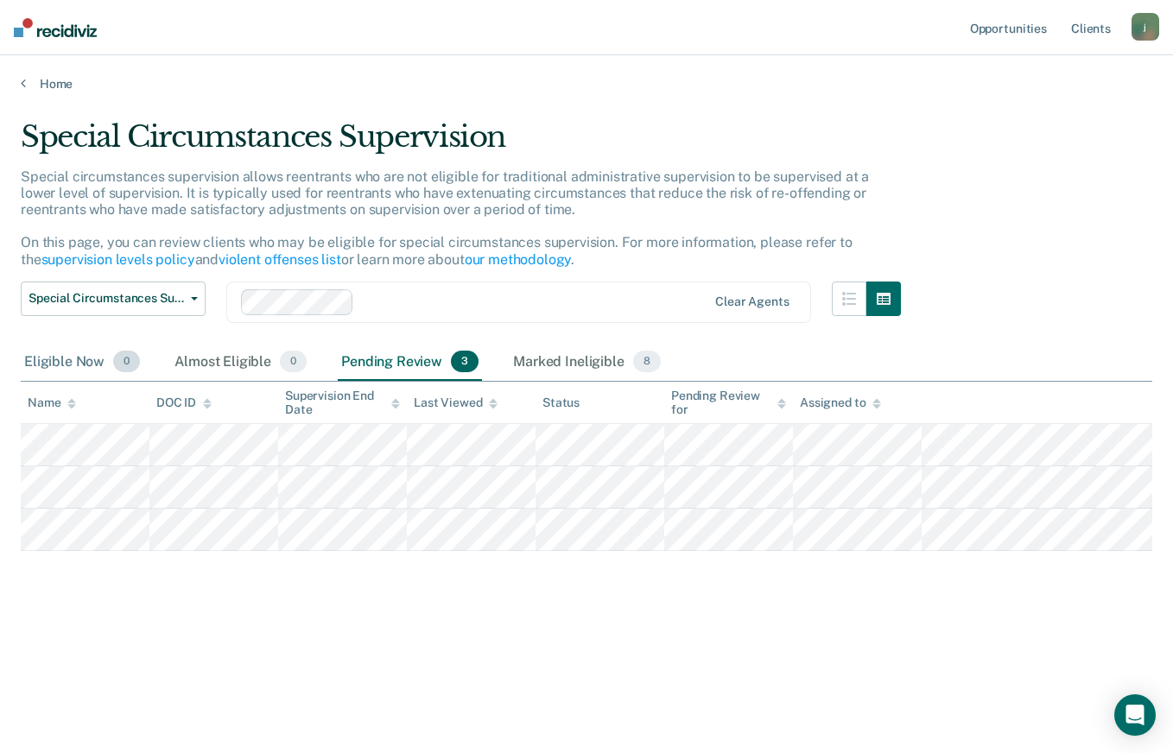
click at [80, 354] on div "Eligible Now 0" at bounding box center [82, 363] width 123 height 38
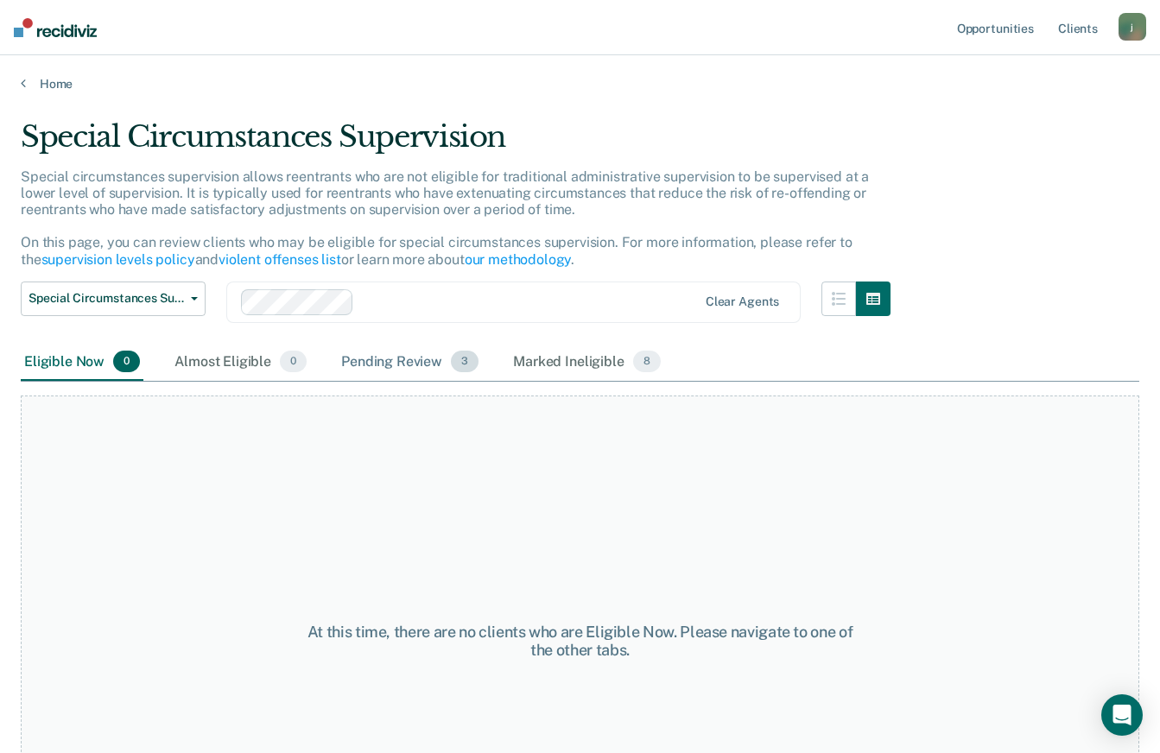
click at [428, 362] on div "Pending Review 3" at bounding box center [410, 363] width 144 height 38
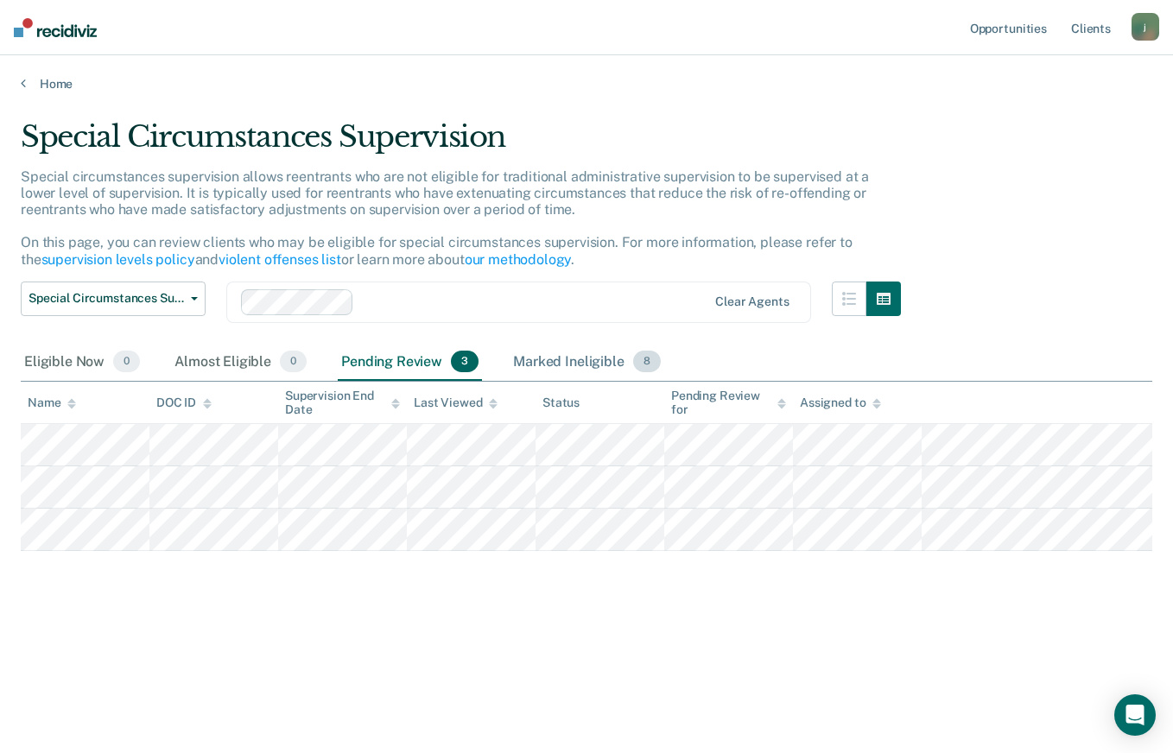
click at [580, 361] on div "Marked Ineligible 8" at bounding box center [587, 363] width 155 height 38
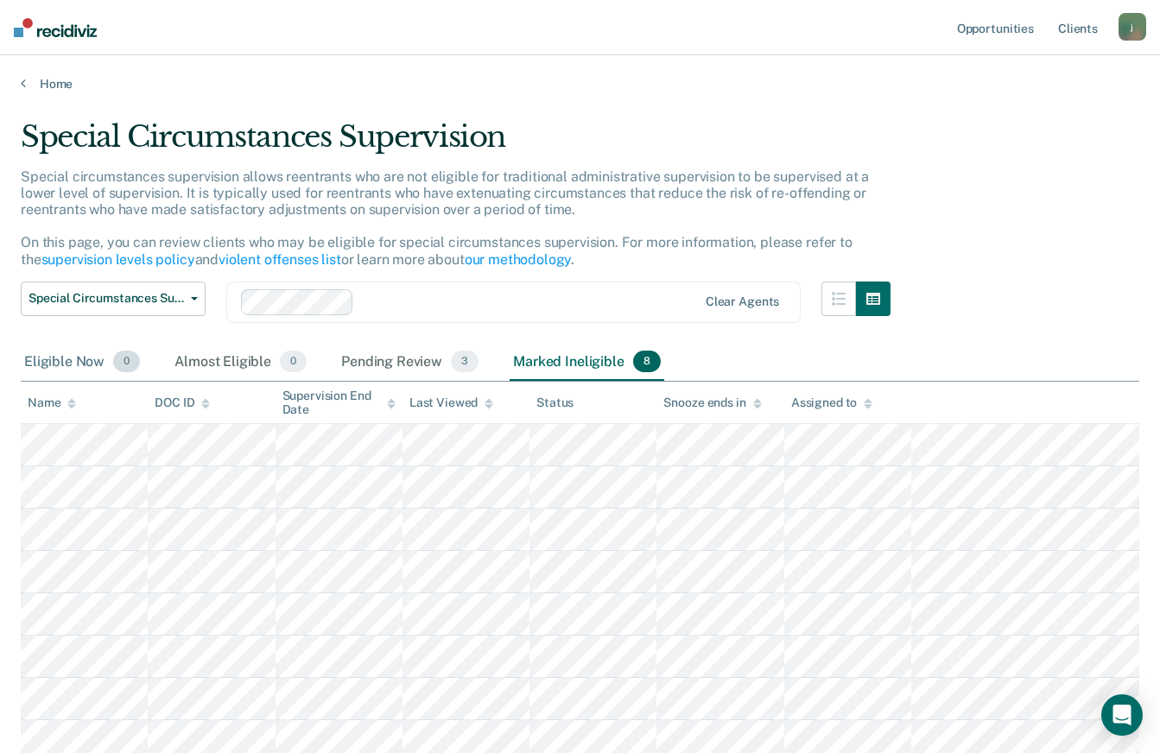
click at [94, 359] on div "Eligible Now 0" at bounding box center [82, 363] width 123 height 38
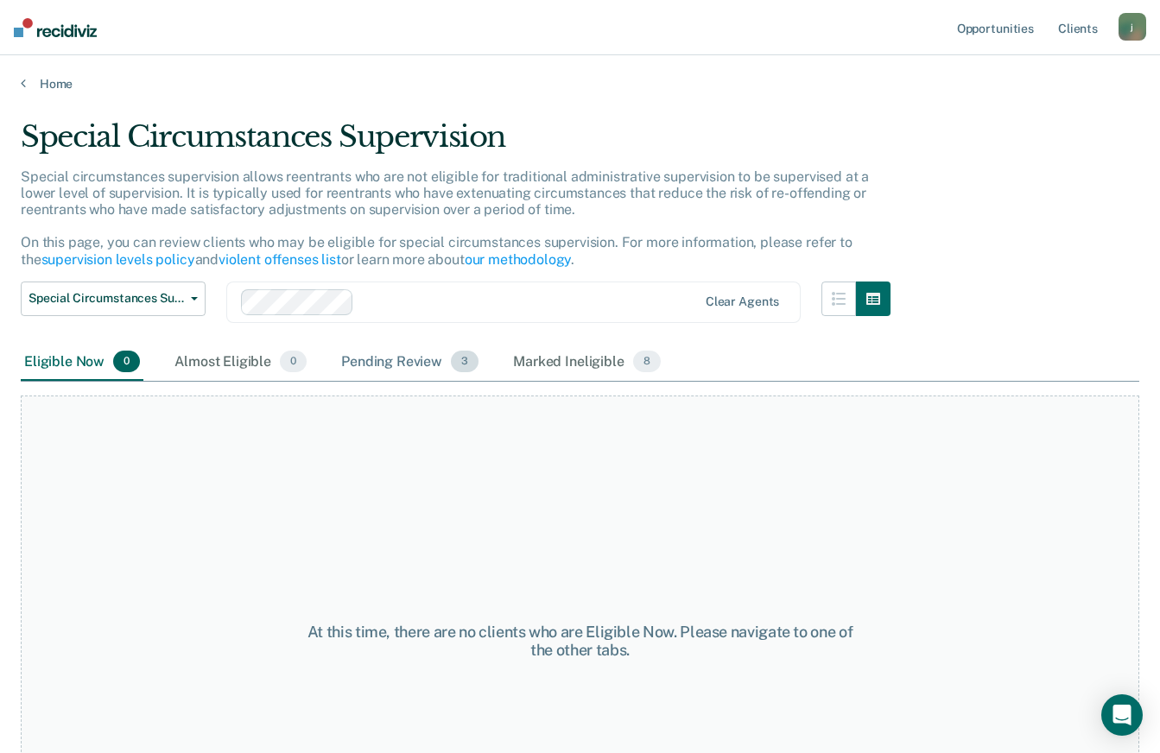
click at [364, 366] on div "Pending Review 3" at bounding box center [410, 363] width 144 height 38
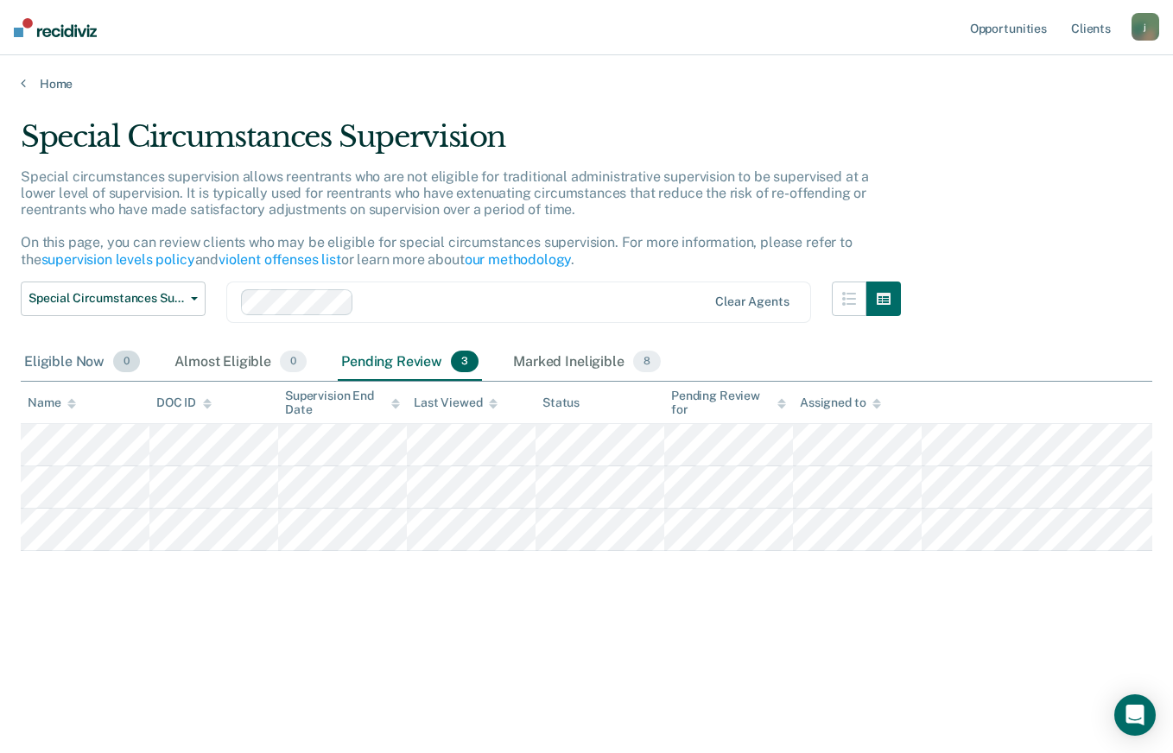
click at [85, 363] on div "Eligible Now 0" at bounding box center [82, 363] width 123 height 38
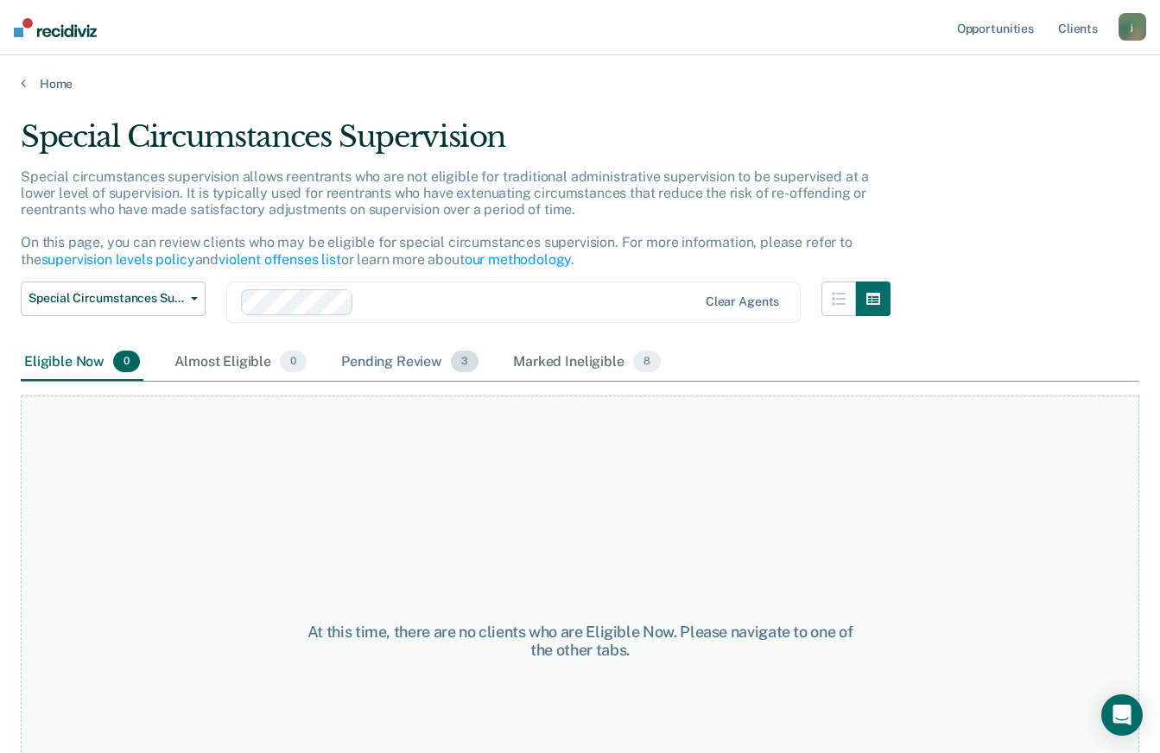
click at [421, 364] on div "Pending Review 3" at bounding box center [410, 363] width 144 height 38
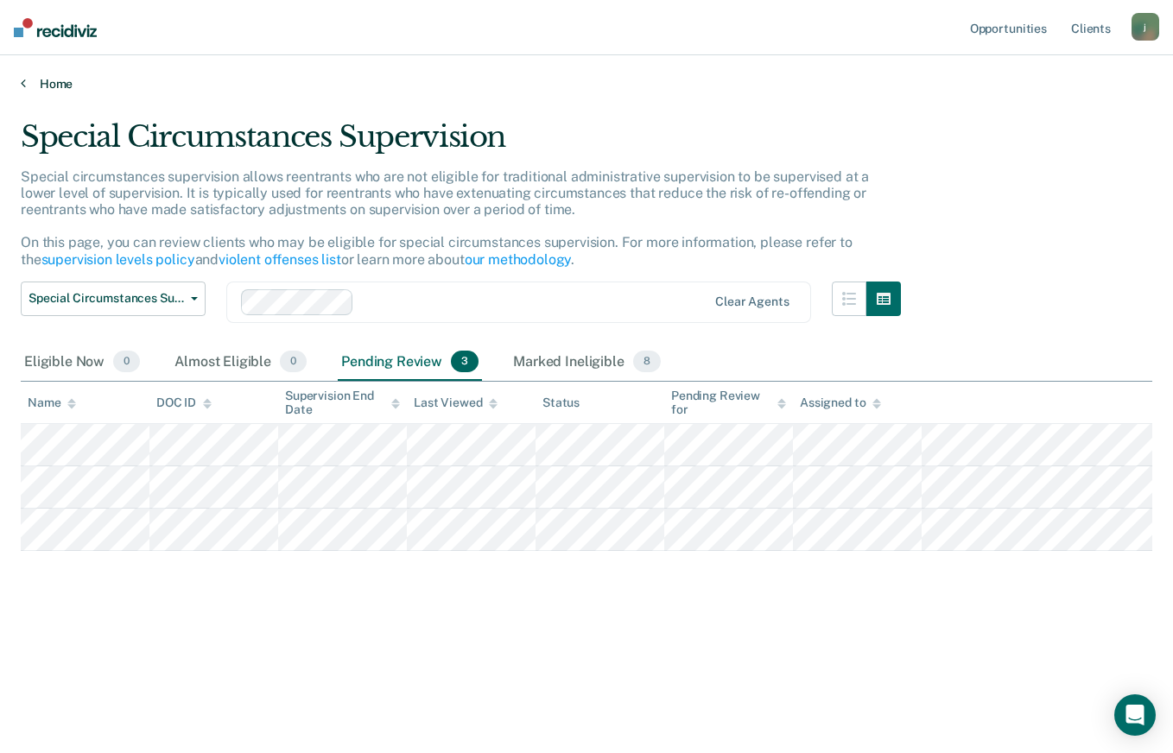
click at [54, 86] on link "Home" at bounding box center [586, 84] width 1131 height 16
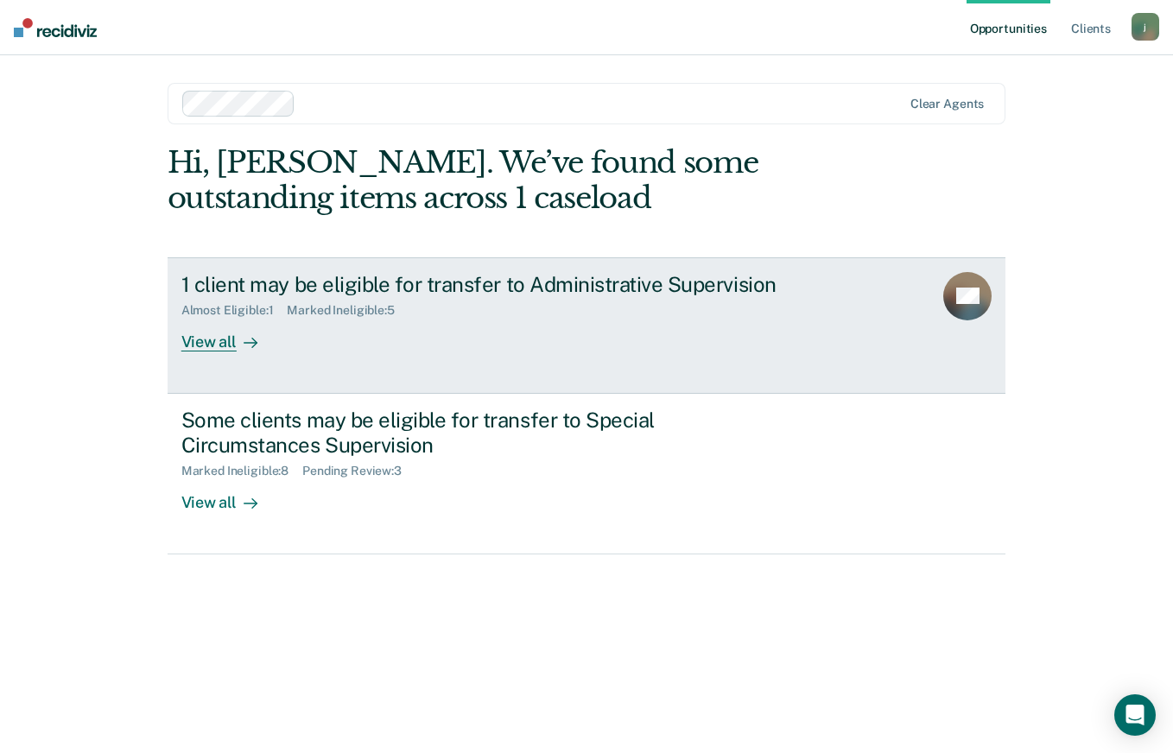
click at [223, 353] on link "1 client may be eligible for transfer to Administrative Supervision Almost Elig…" at bounding box center [587, 325] width 839 height 136
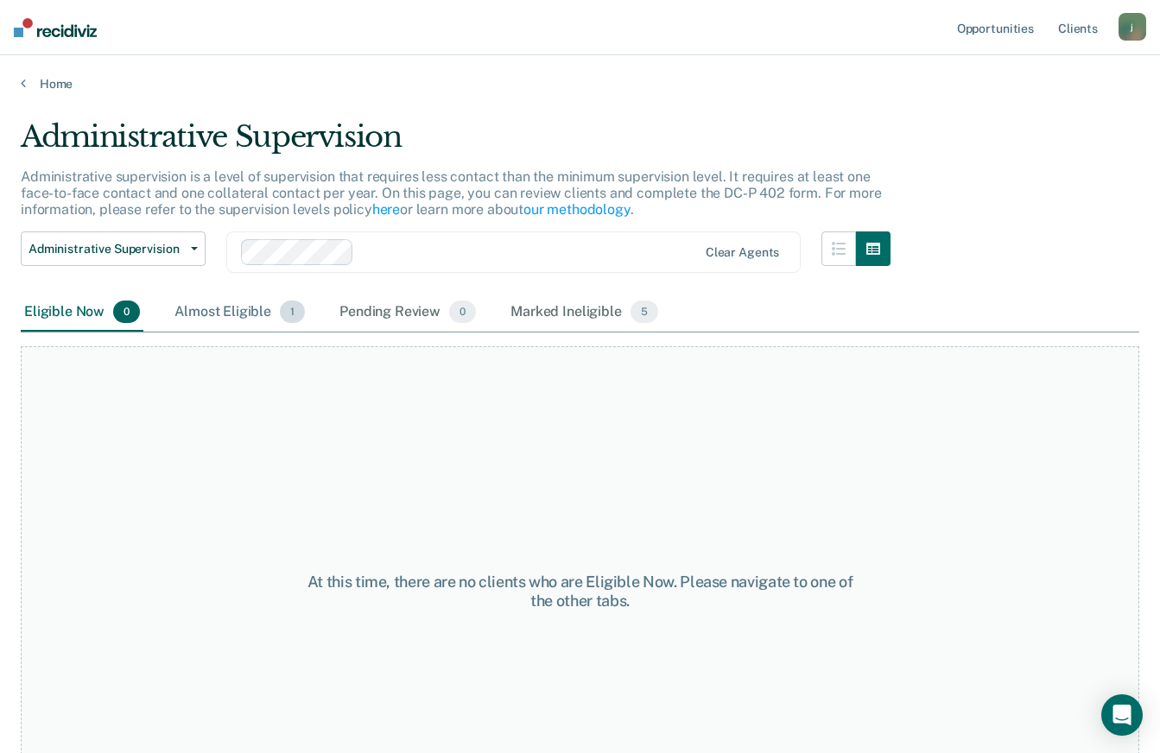
click at [262, 313] on div "Almost Eligible 1" at bounding box center [239, 313] width 137 height 38
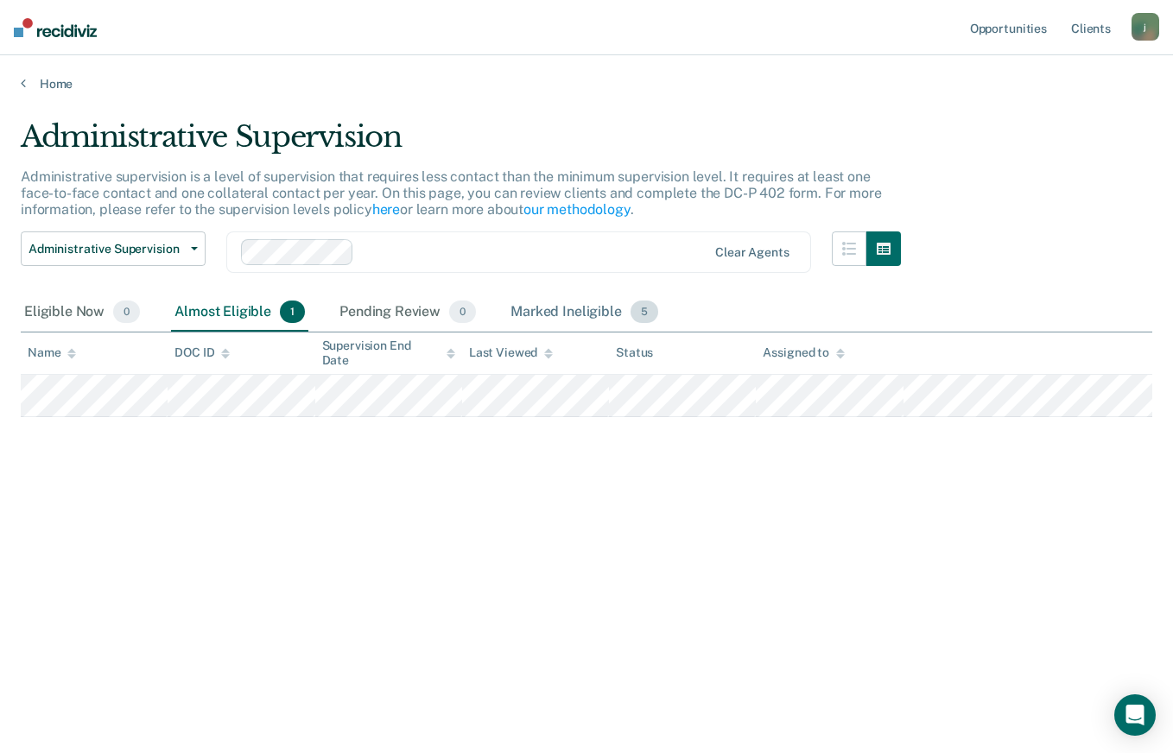
click at [540, 312] on div "Marked Ineligible 5" at bounding box center [584, 313] width 155 height 38
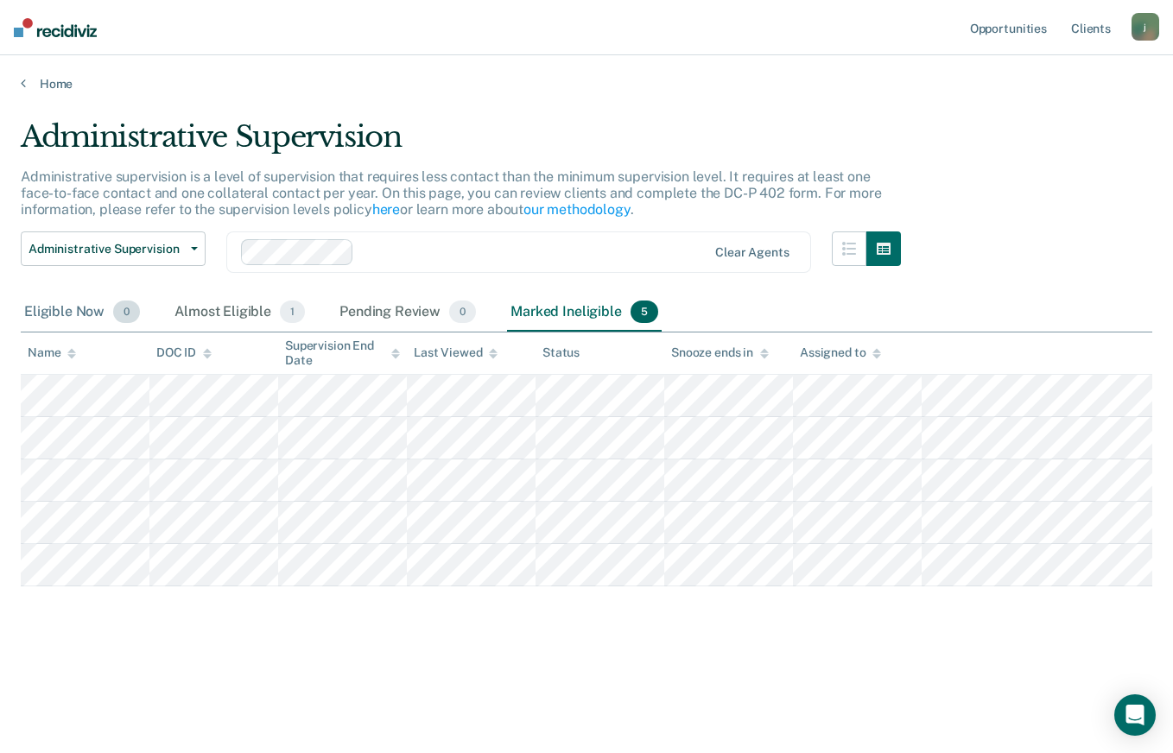
click at [87, 310] on div "Eligible Now 0" at bounding box center [82, 313] width 123 height 38
